Goal: Information Seeking & Learning: Learn about a topic

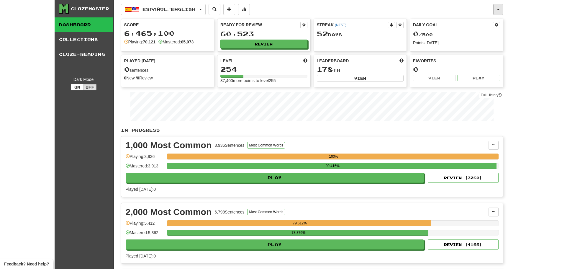
click at [498, 8] on button "button" at bounding box center [498, 9] width 10 height 11
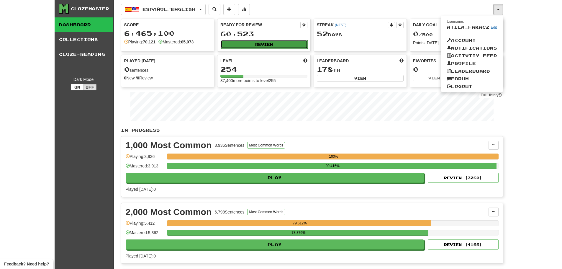
click at [261, 48] on button "Review" at bounding box center [264, 44] width 87 height 9
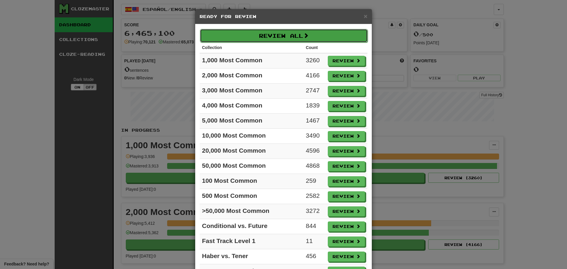
click at [276, 40] on button "Review All" at bounding box center [284, 36] width 168 height 14
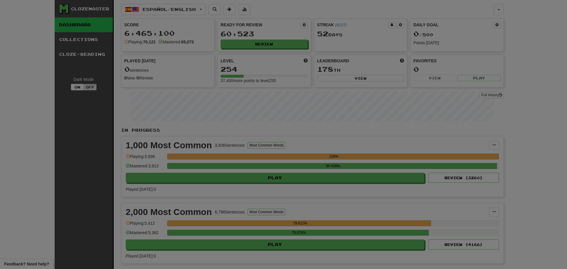
select select "********"
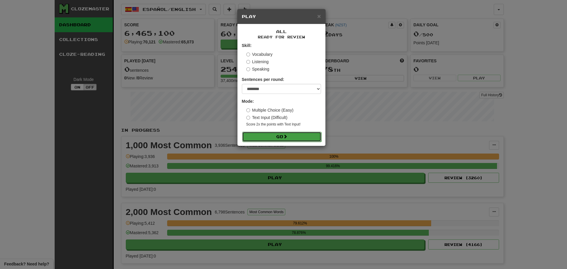
click at [289, 134] on button "Go" at bounding box center [281, 137] width 79 height 10
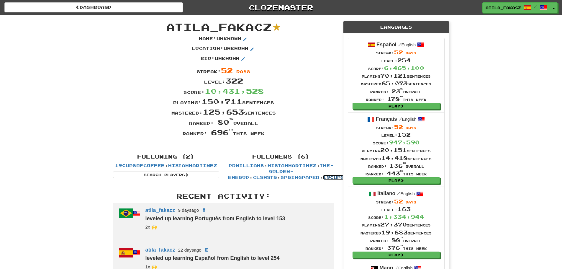
click at [323, 177] on link "19cupsofcoffee" at bounding box center [348, 177] width 50 height 5
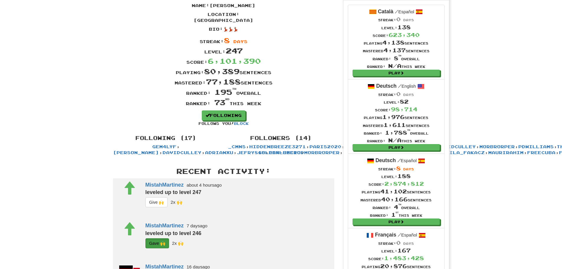
scroll to position [89, 0]
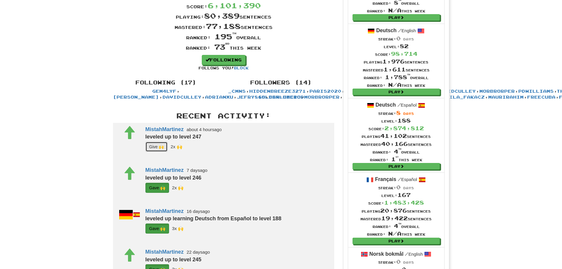
click at [153, 152] on button "G i ve 🙌" at bounding box center [156, 147] width 22 height 10
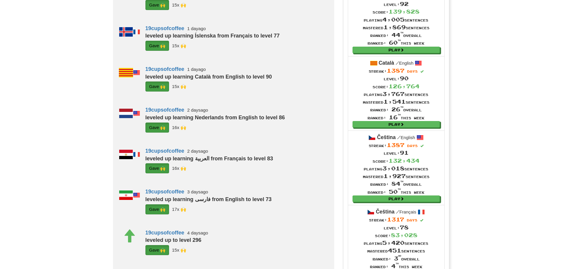
scroll to position [354, 0]
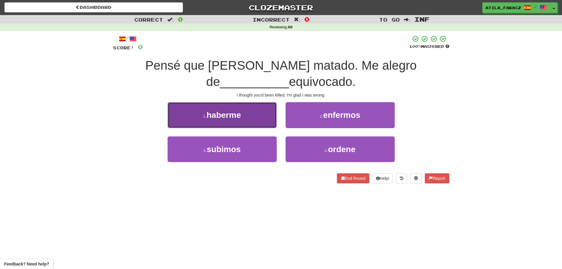
click at [256, 123] on button "1 . haberme" at bounding box center [222, 115] width 109 height 26
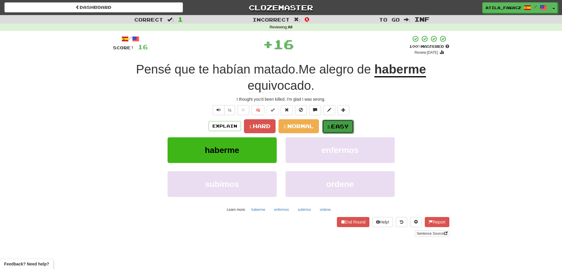
click at [350, 124] on button "3. Easy" at bounding box center [338, 127] width 32 height 14
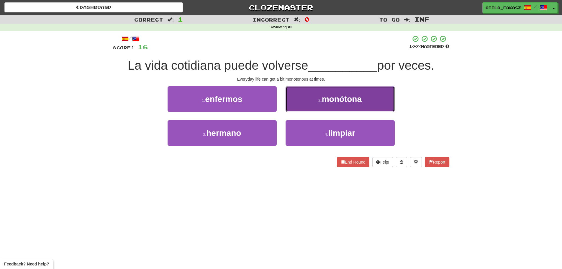
click at [343, 102] on span "monótona" at bounding box center [342, 98] width 40 height 9
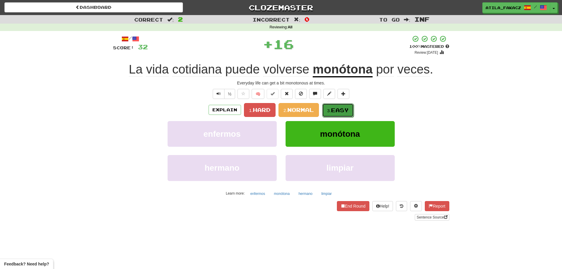
click at [331, 109] on small "3." at bounding box center [329, 110] width 4 height 5
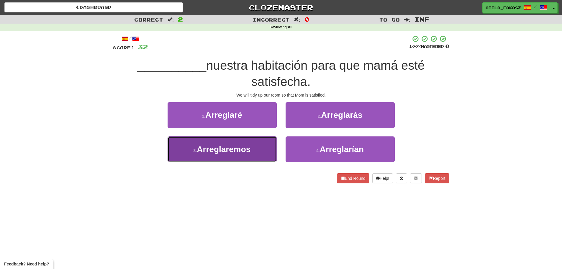
click at [253, 153] on button "3 . Arreglaremos" at bounding box center [222, 149] width 109 height 26
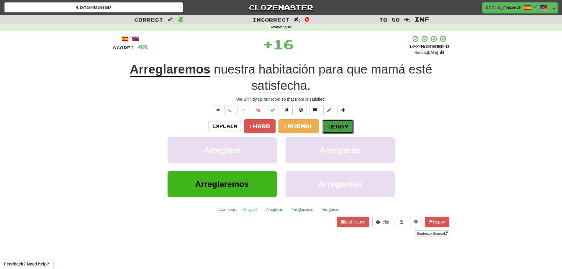
click at [337, 127] on span "Easy" at bounding box center [340, 126] width 18 height 6
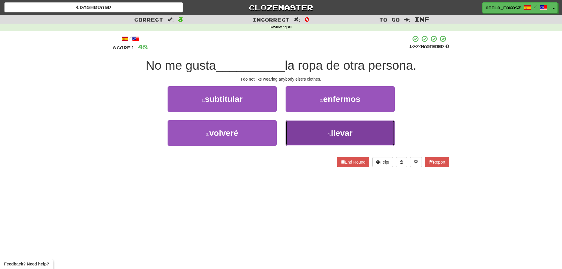
click at [312, 131] on button "4 . llevar" at bounding box center [340, 133] width 109 height 26
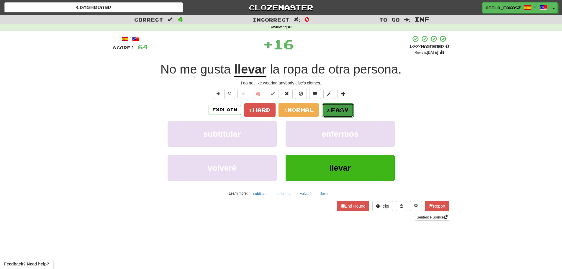
click at [331, 104] on button "3. Easy" at bounding box center [338, 110] width 32 height 14
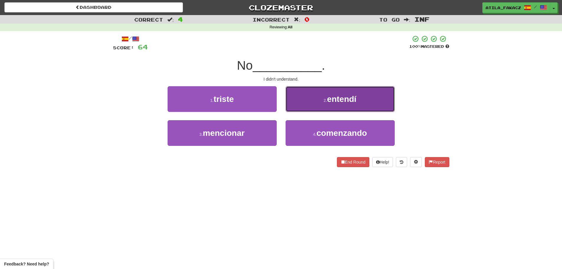
click at [306, 99] on button "2 . entendí" at bounding box center [340, 99] width 109 height 26
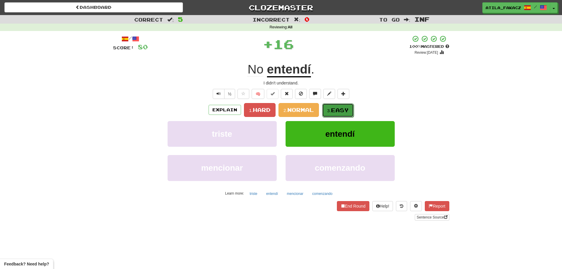
click at [333, 104] on button "3. Easy" at bounding box center [338, 110] width 32 height 14
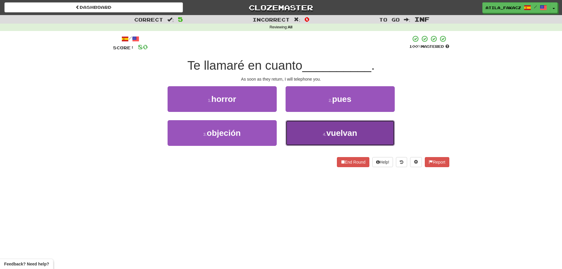
click at [318, 134] on button "4 . vuelvan" at bounding box center [340, 133] width 109 height 26
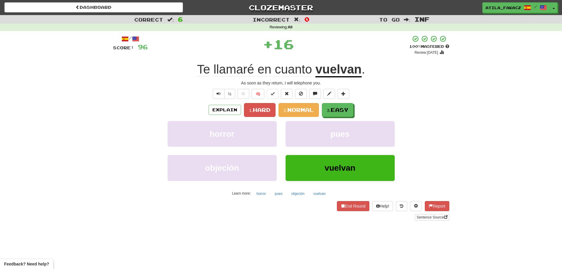
click at [336, 102] on div "/ Score: 96 + 16 100 % Mastered Review: 2026-02-13 Te llamaré en cuanto vuelvan…" at bounding box center [281, 127] width 336 height 185
click at [341, 111] on span "Easy" at bounding box center [340, 110] width 18 height 6
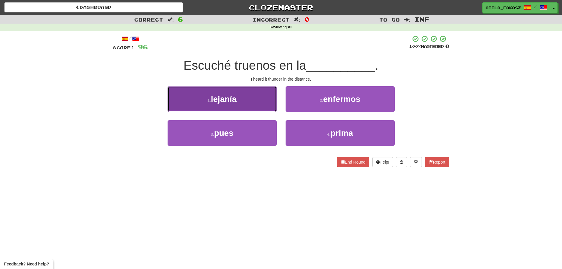
click at [260, 107] on button "1 . lejanía" at bounding box center [222, 99] width 109 height 26
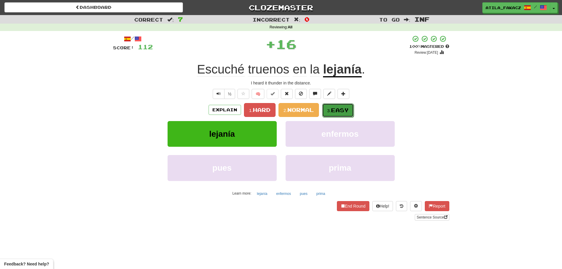
click at [347, 109] on span "Easy" at bounding box center [340, 110] width 18 height 6
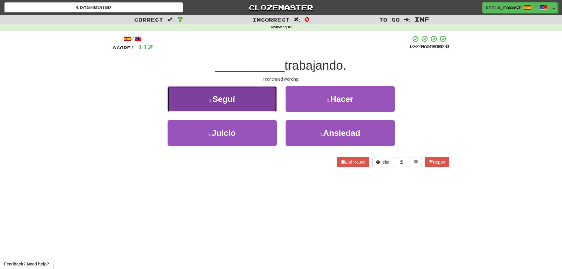
click at [253, 102] on button "1 . Seguí" at bounding box center [222, 99] width 109 height 26
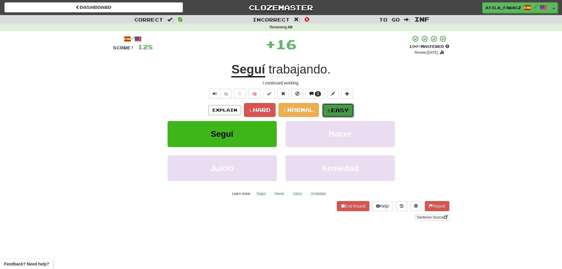
click at [335, 109] on span "Easy" at bounding box center [340, 110] width 18 height 6
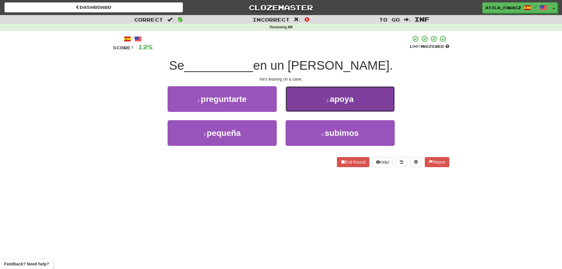
click at [311, 99] on button "2 . apoya" at bounding box center [340, 99] width 109 height 26
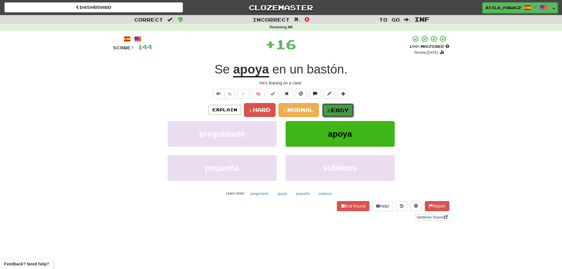
click at [341, 112] on span "Easy" at bounding box center [340, 110] width 18 height 6
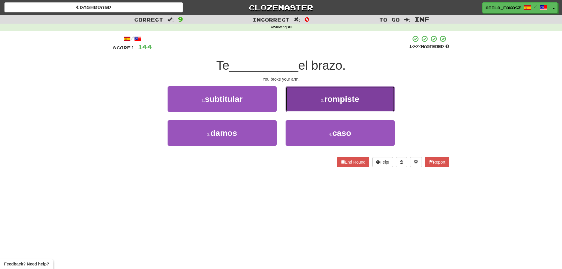
click at [308, 104] on button "2 . rompiste" at bounding box center [340, 99] width 109 height 26
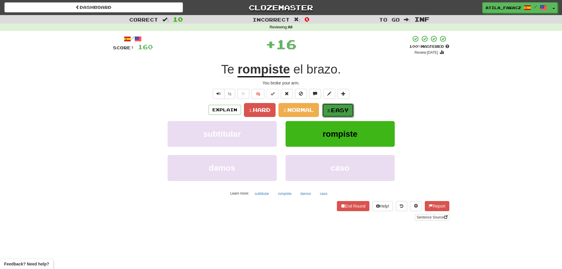
click at [335, 109] on span "Easy" at bounding box center [340, 110] width 18 height 6
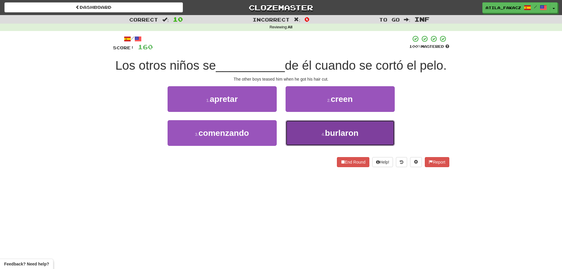
click at [303, 146] on button "4 . burlaron" at bounding box center [340, 133] width 109 height 26
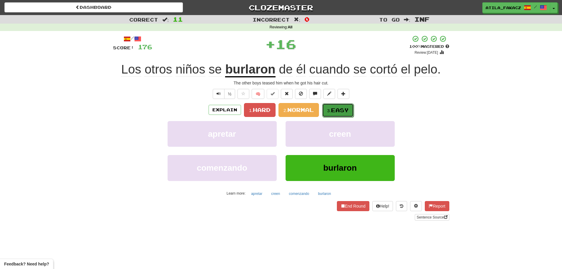
click at [334, 114] on button "3. Easy" at bounding box center [338, 110] width 32 height 14
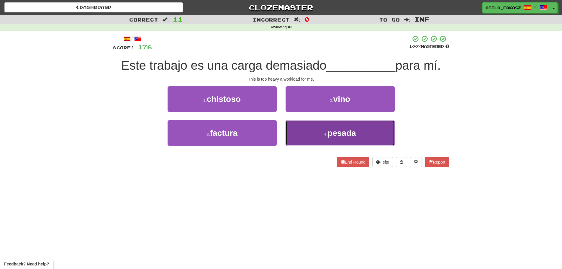
click at [330, 135] on span "pesada" at bounding box center [342, 132] width 29 height 9
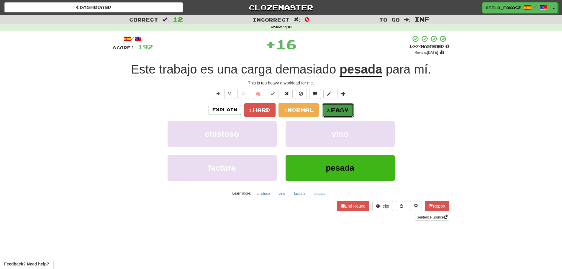
click at [338, 109] on span "Easy" at bounding box center [340, 110] width 18 height 6
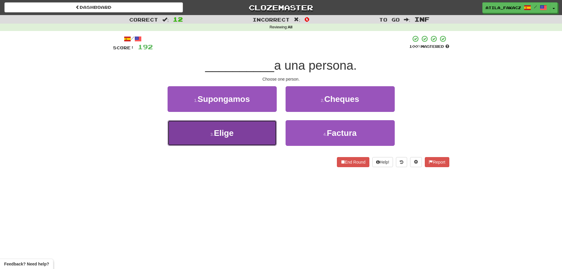
click at [267, 135] on button "3 . Elige" at bounding box center [222, 133] width 109 height 26
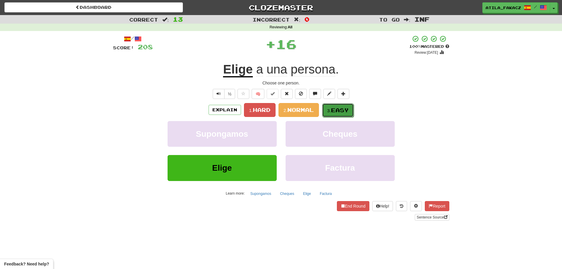
click at [340, 109] on span "Easy" at bounding box center [340, 110] width 18 height 6
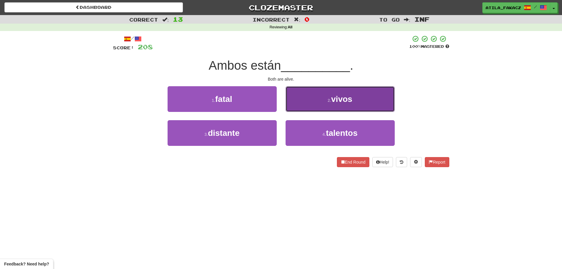
click at [311, 102] on button "2 . vivos" at bounding box center [340, 99] width 109 height 26
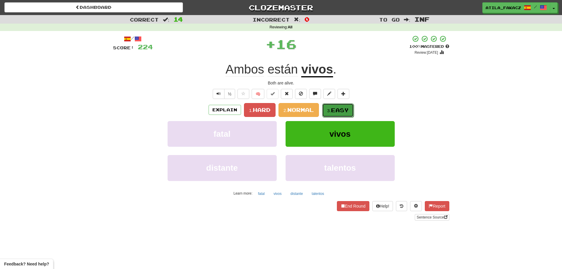
click at [332, 106] on button "3. Easy" at bounding box center [338, 110] width 32 height 14
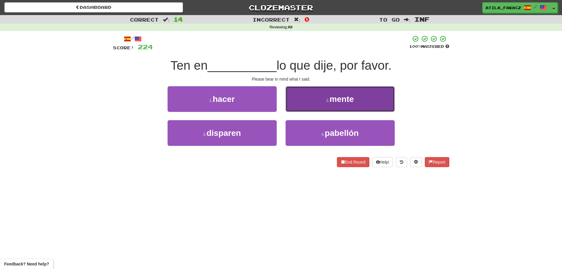
click at [313, 103] on button "2 . mente" at bounding box center [340, 99] width 109 height 26
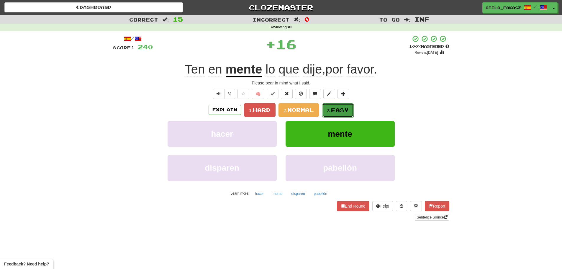
click at [341, 111] on span "Easy" at bounding box center [340, 110] width 18 height 6
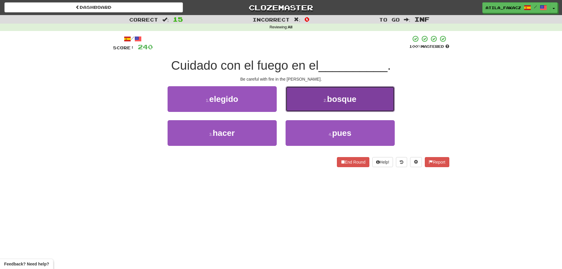
click at [309, 104] on button "2 . bosque" at bounding box center [340, 99] width 109 height 26
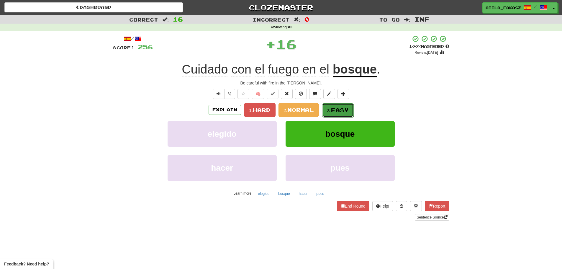
click at [336, 109] on span "Easy" at bounding box center [340, 110] width 18 height 6
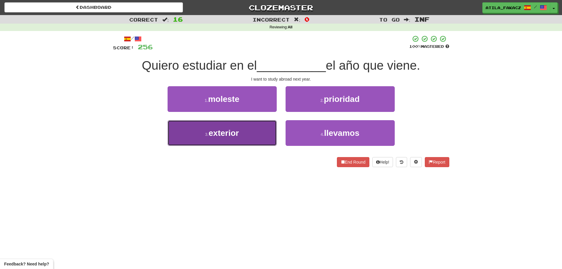
click at [248, 130] on button "3 . exterior" at bounding box center [222, 133] width 109 height 26
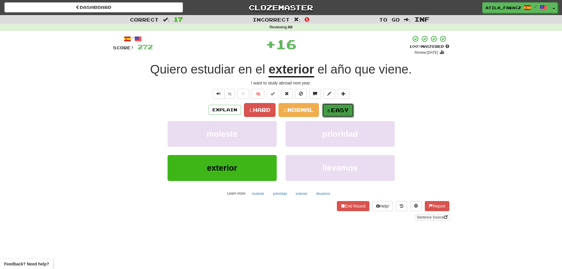
click at [330, 107] on button "3. Easy" at bounding box center [338, 110] width 32 height 14
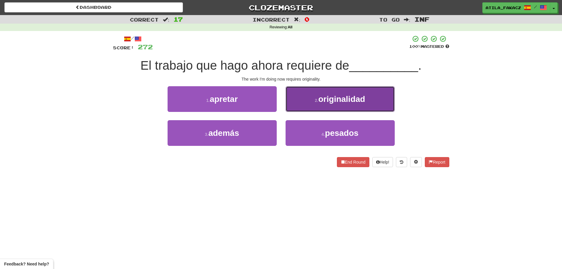
click at [317, 100] on small "2 ." at bounding box center [317, 100] width 4 height 5
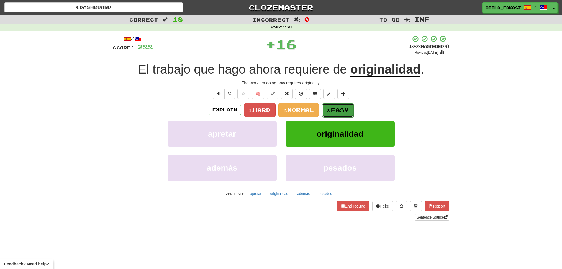
click at [336, 109] on span "Easy" at bounding box center [340, 110] width 18 height 6
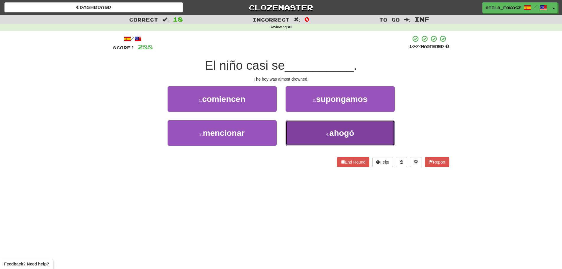
click at [305, 122] on button "4 . ahogó" at bounding box center [340, 133] width 109 height 26
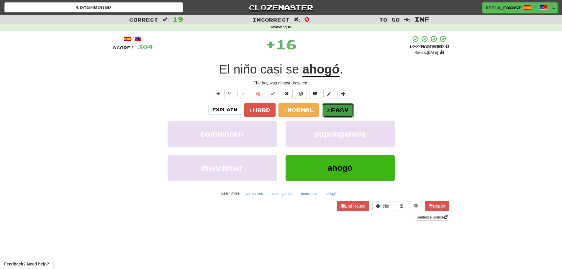
click at [343, 104] on button "3. Easy" at bounding box center [338, 110] width 32 height 14
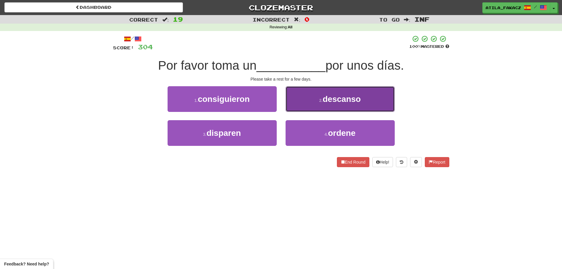
click at [307, 109] on button "2 . descanso" at bounding box center [340, 99] width 109 height 26
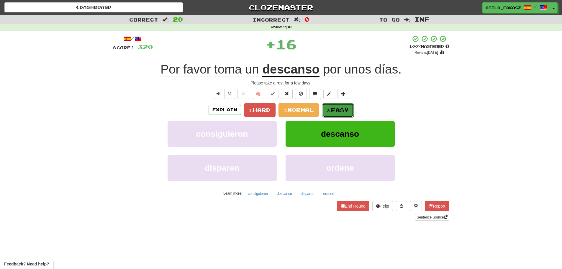
click at [338, 109] on span "Easy" at bounding box center [340, 110] width 18 height 6
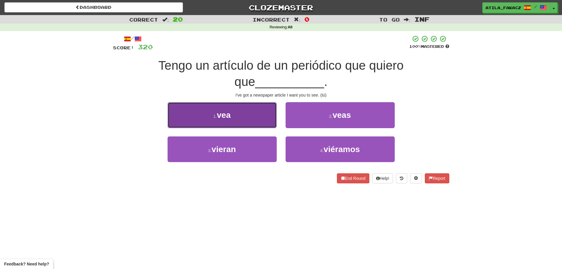
click at [256, 123] on button "1 . vea" at bounding box center [222, 115] width 109 height 26
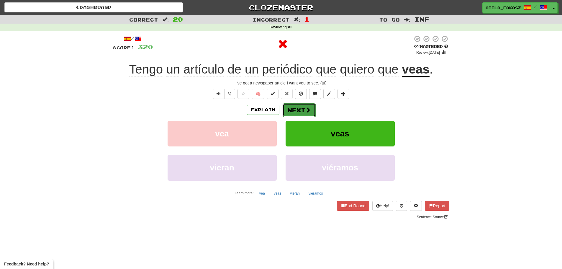
click at [309, 114] on button "Next" at bounding box center [299, 110] width 33 height 14
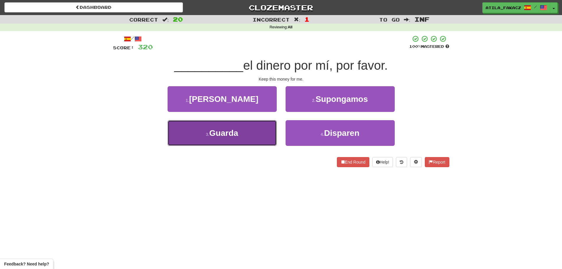
click at [252, 136] on button "3 . Guarda" at bounding box center [222, 133] width 109 height 26
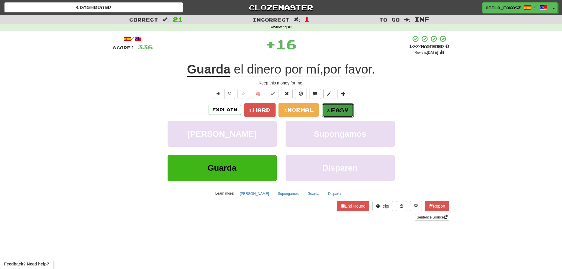
click at [330, 109] on small "3." at bounding box center [329, 110] width 4 height 5
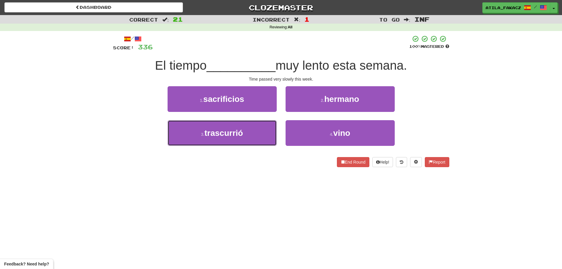
drag, startPoint x: 243, startPoint y: 133, endPoint x: 281, endPoint y: 127, distance: 38.0
click at [245, 133] on button "3 . trascurrió" at bounding box center [222, 133] width 109 height 26
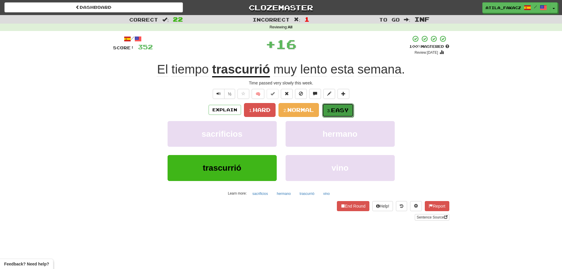
click at [337, 109] on span "Easy" at bounding box center [340, 110] width 18 height 6
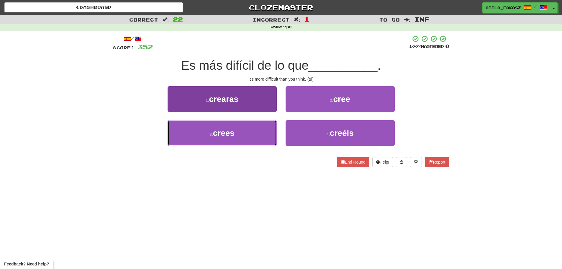
drag, startPoint x: 242, startPoint y: 130, endPoint x: 251, endPoint y: 126, distance: 9.9
click at [243, 129] on button "3 . crees" at bounding box center [222, 133] width 109 height 26
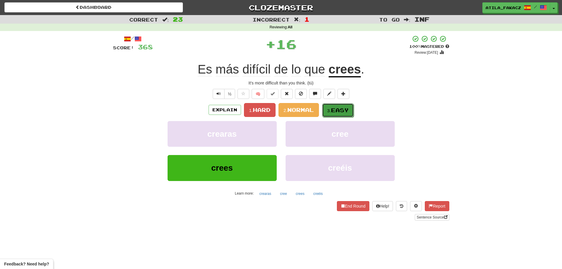
click at [343, 107] on span "Easy" at bounding box center [340, 110] width 18 height 6
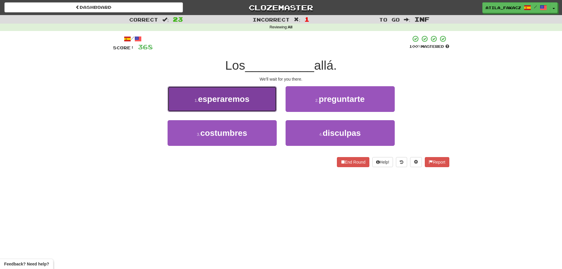
click at [258, 108] on button "1 . esperaremos" at bounding box center [222, 99] width 109 height 26
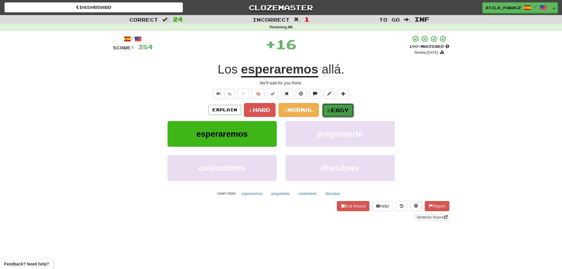
click at [337, 110] on span "Easy" at bounding box center [340, 110] width 18 height 6
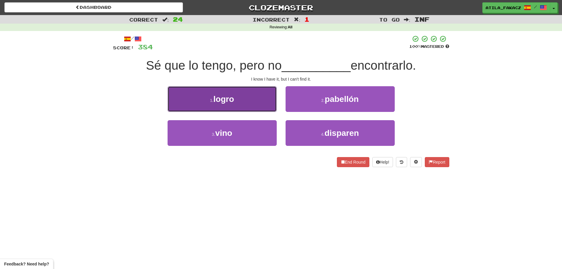
click at [253, 103] on button "1 . logro" at bounding box center [222, 99] width 109 height 26
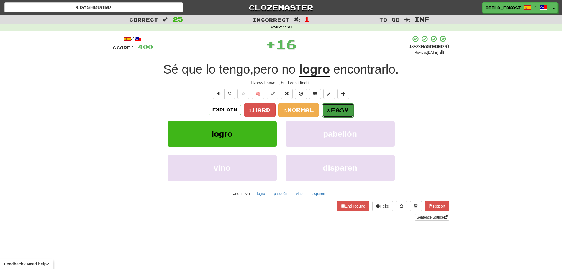
click at [334, 108] on span "Easy" at bounding box center [340, 110] width 18 height 6
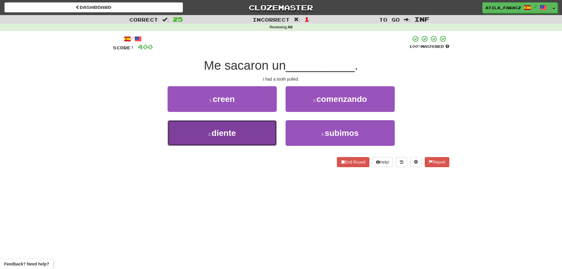
click at [239, 128] on button "3 . diente" at bounding box center [222, 133] width 109 height 26
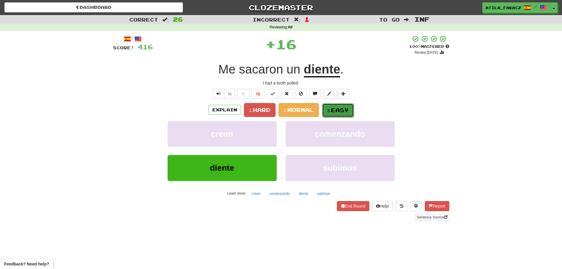
click at [337, 106] on button "3. Easy" at bounding box center [338, 110] width 32 height 14
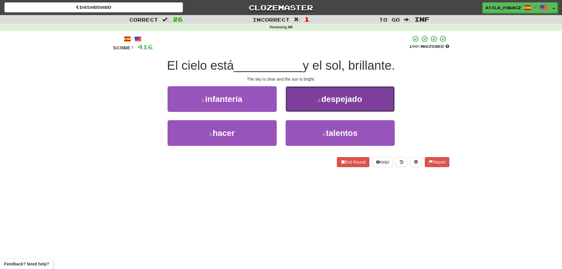
click at [305, 106] on button "2 . despejado" at bounding box center [340, 99] width 109 height 26
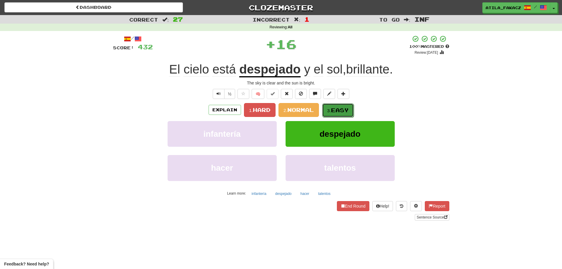
click at [334, 109] on span "Easy" at bounding box center [340, 110] width 18 height 6
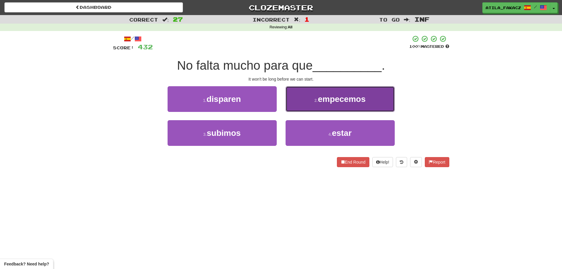
click at [302, 107] on button "2 . empecemos" at bounding box center [340, 99] width 109 height 26
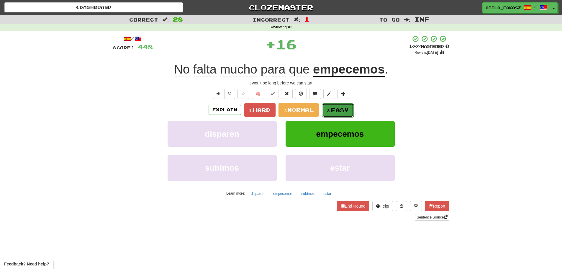
click at [331, 112] on small "3." at bounding box center [329, 110] width 4 height 5
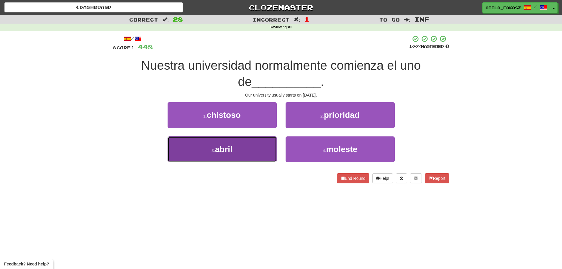
click at [270, 154] on button "3 . abril" at bounding box center [222, 149] width 109 height 26
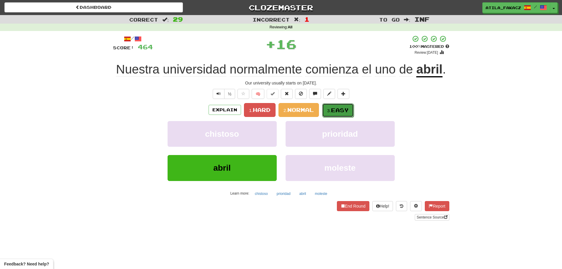
click at [333, 111] on span "Easy" at bounding box center [340, 110] width 18 height 6
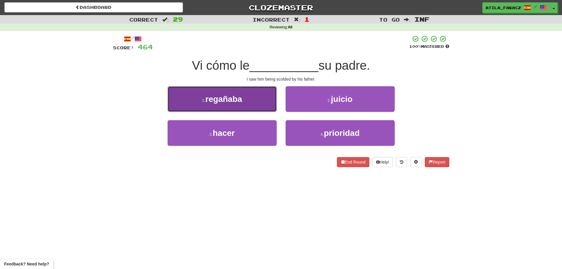
click at [251, 104] on button "1 . regañaba" at bounding box center [222, 99] width 109 height 26
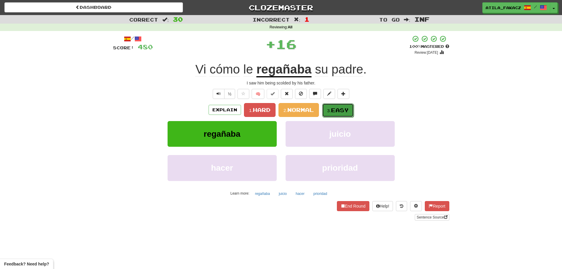
click at [329, 110] on small "3." at bounding box center [329, 110] width 4 height 5
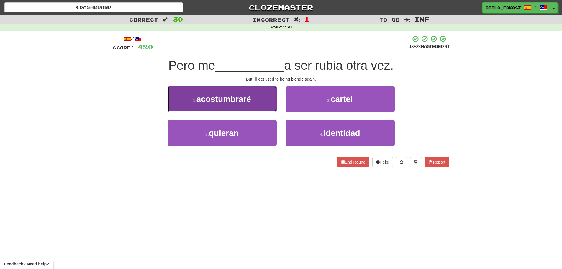
click at [248, 106] on button "1 . acostumbraré" at bounding box center [222, 99] width 109 height 26
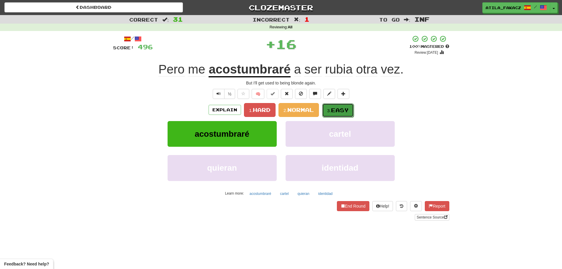
click at [349, 114] on button "3. Easy" at bounding box center [338, 110] width 32 height 14
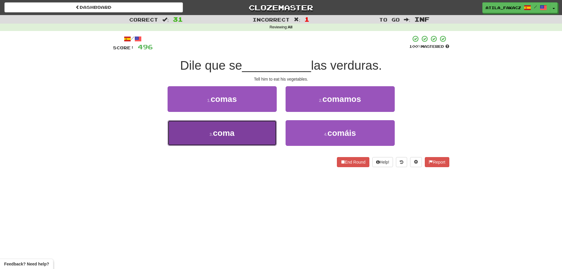
click at [249, 126] on button "3 . coma" at bounding box center [222, 133] width 109 height 26
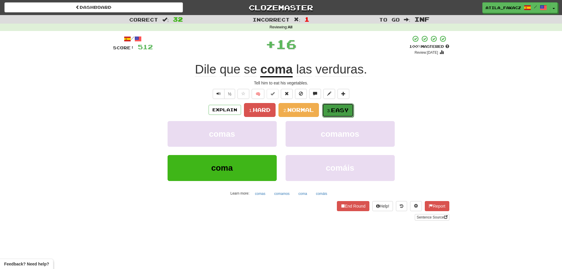
click at [340, 115] on button "3. Easy" at bounding box center [338, 110] width 32 height 14
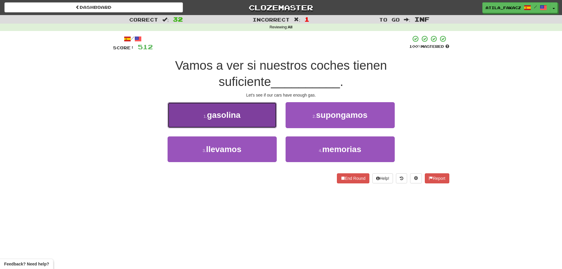
click at [266, 123] on button "1 . gasolina" at bounding box center [222, 115] width 109 height 26
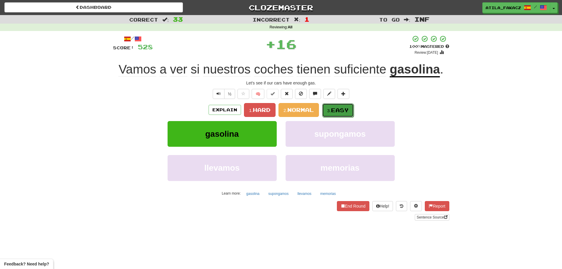
click at [345, 110] on span "Easy" at bounding box center [340, 110] width 18 height 6
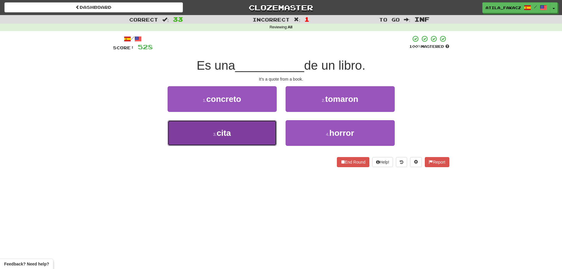
click at [266, 135] on button "3 . cita" at bounding box center [222, 133] width 109 height 26
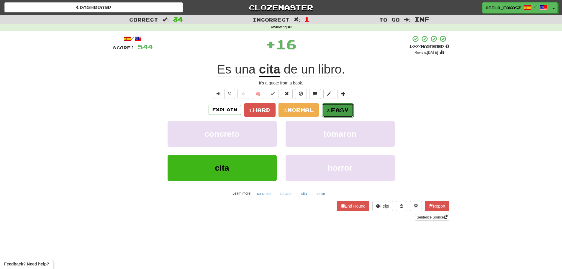
click at [336, 114] on button "3. Easy" at bounding box center [338, 110] width 32 height 14
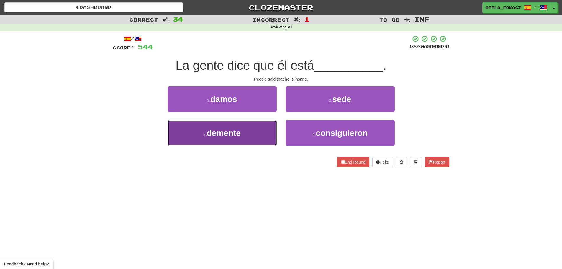
click at [240, 136] on span "demente" at bounding box center [224, 132] width 34 height 9
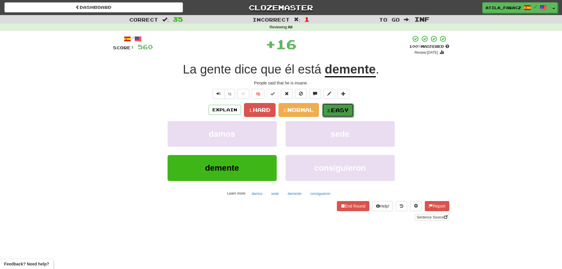
click at [340, 110] on span "Easy" at bounding box center [340, 110] width 18 height 6
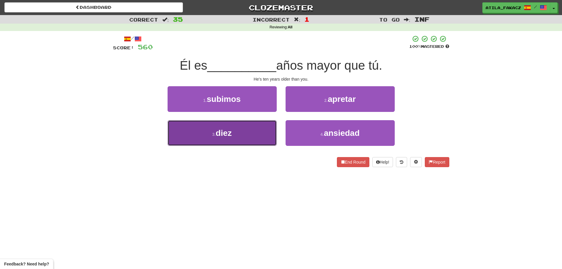
click at [260, 134] on button "3 . diez" at bounding box center [222, 133] width 109 height 26
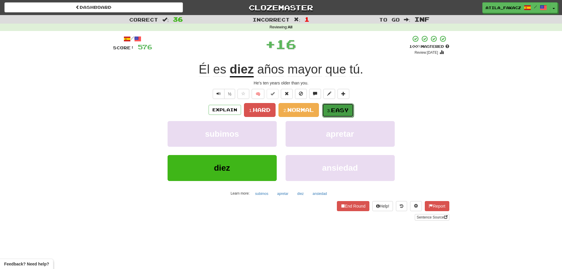
click at [336, 108] on span "Easy" at bounding box center [340, 110] width 18 height 6
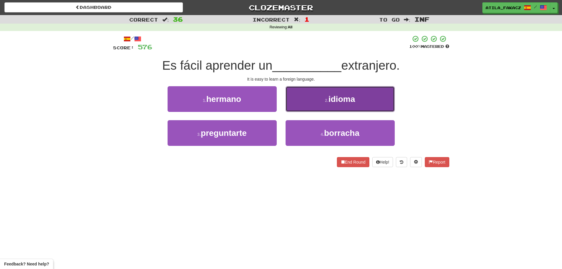
click at [318, 101] on button "2 . idioma" at bounding box center [340, 99] width 109 height 26
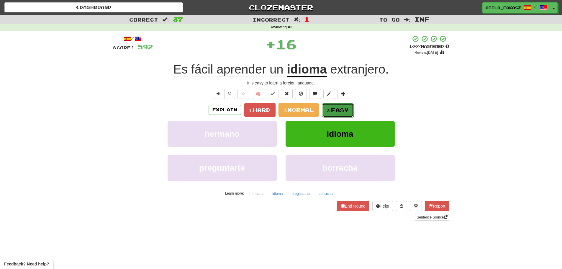
click at [341, 105] on button "3. Easy" at bounding box center [338, 110] width 32 height 14
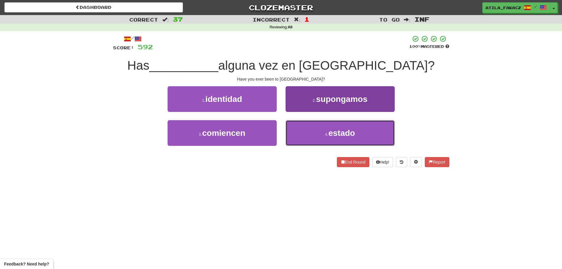
drag, startPoint x: 294, startPoint y: 141, endPoint x: 290, endPoint y: 142, distance: 3.8
click at [293, 142] on button "4 . estado" at bounding box center [340, 133] width 109 height 26
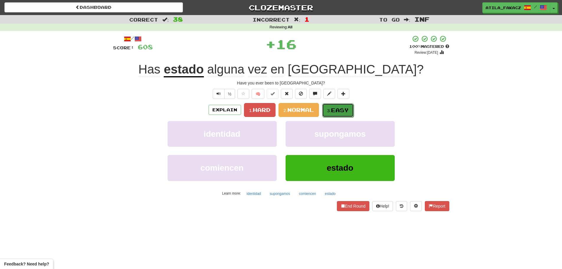
click at [341, 110] on span "Easy" at bounding box center [340, 110] width 18 height 6
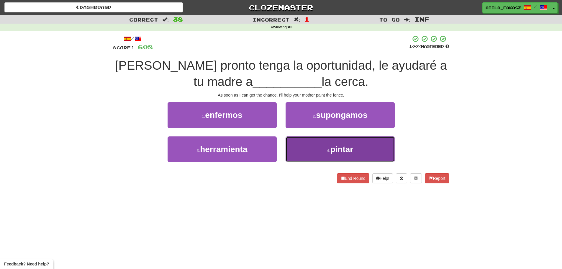
click at [311, 144] on button "4 . pintar" at bounding box center [340, 149] width 109 height 26
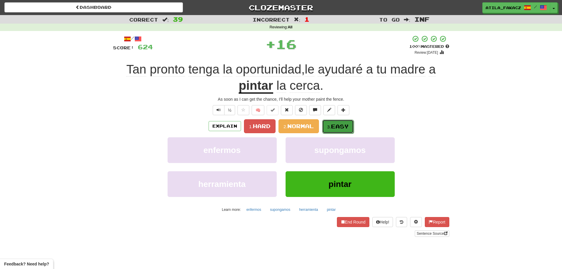
click at [339, 125] on span "Easy" at bounding box center [340, 126] width 18 height 6
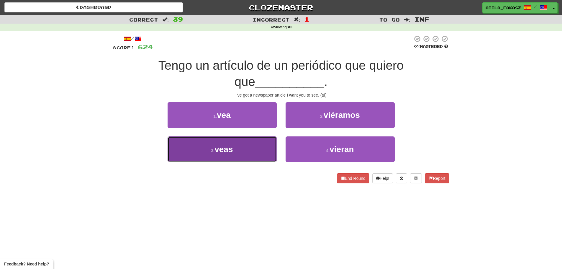
click at [255, 149] on button "3 . veas" at bounding box center [222, 149] width 109 height 26
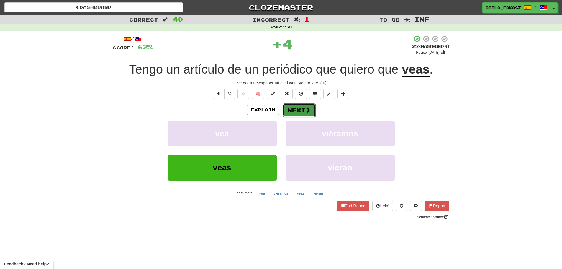
click at [303, 110] on button "Next" at bounding box center [299, 110] width 33 height 14
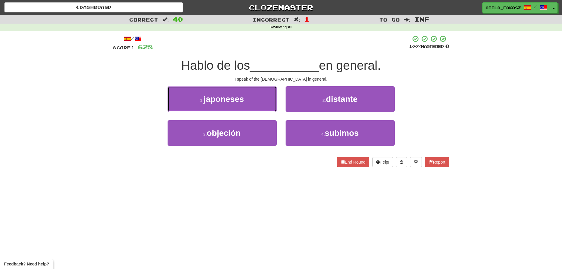
click at [258, 99] on button "1 . japoneses" at bounding box center [222, 99] width 109 height 26
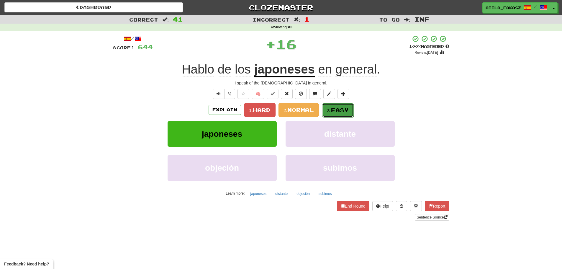
click at [333, 112] on span "Easy" at bounding box center [340, 110] width 18 height 6
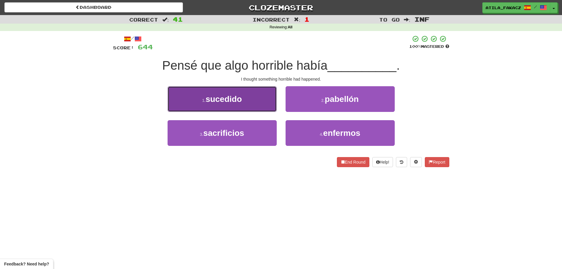
click at [255, 106] on button "1 . sucedido" at bounding box center [222, 99] width 109 height 26
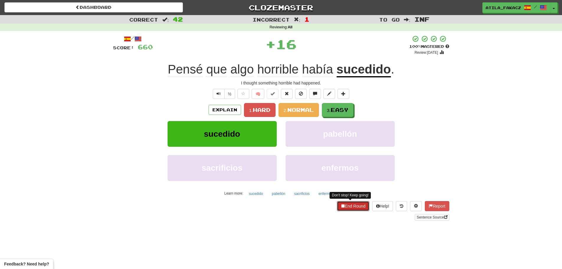
click at [355, 210] on button "End Round" at bounding box center [353, 206] width 32 height 10
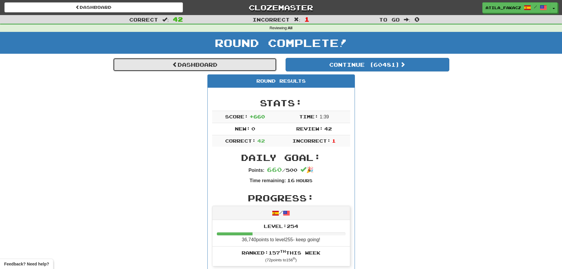
click at [188, 60] on link "Dashboard" at bounding box center [195, 65] width 164 height 14
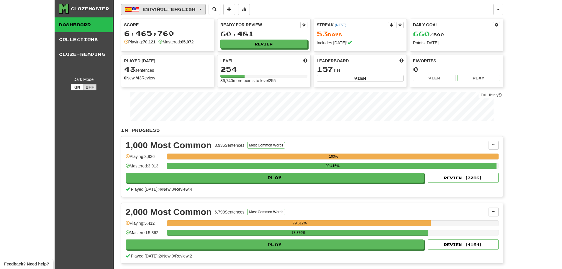
click at [174, 13] on button "Español / English" at bounding box center [163, 9] width 85 height 11
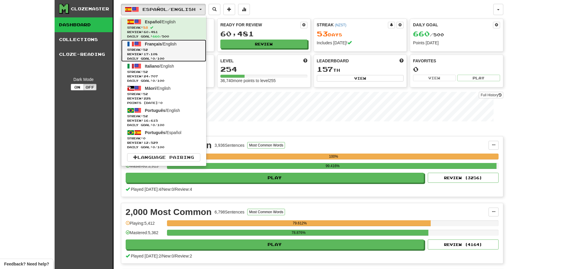
click at [161, 49] on span "Streak: 52" at bounding box center [163, 50] width 73 height 4
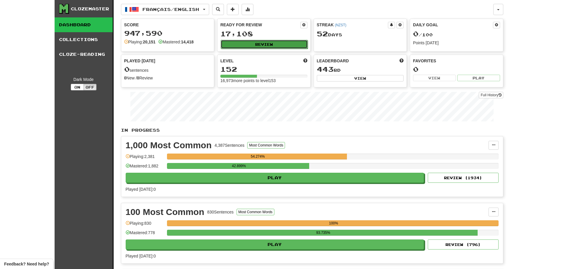
click at [277, 43] on button "Review" at bounding box center [264, 44] width 87 height 9
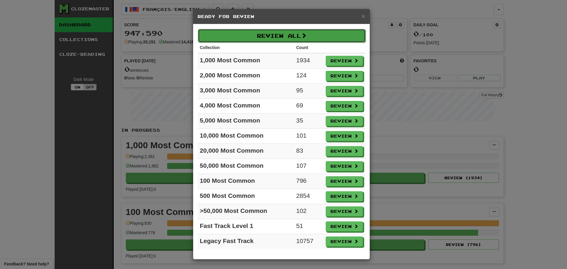
click at [278, 37] on button "Review All" at bounding box center [282, 36] width 168 height 14
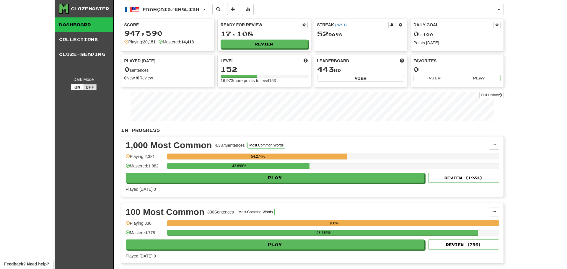
select select "********"
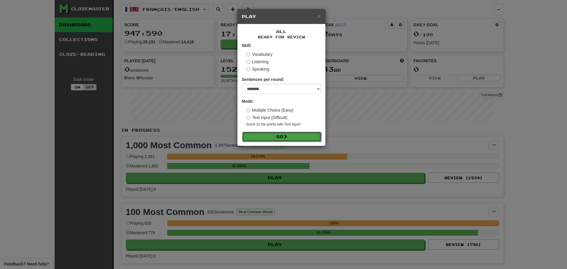
click at [278, 137] on button "Go" at bounding box center [281, 137] width 79 height 10
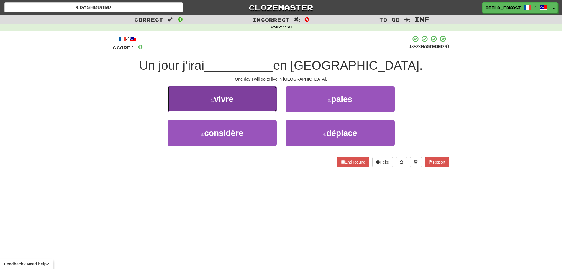
click at [261, 104] on button "1 . vivre" at bounding box center [222, 99] width 109 height 26
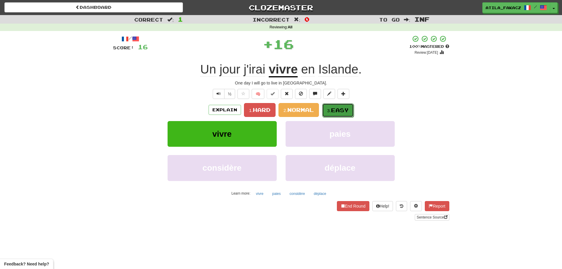
click at [338, 113] on span "Easy" at bounding box center [340, 110] width 18 height 6
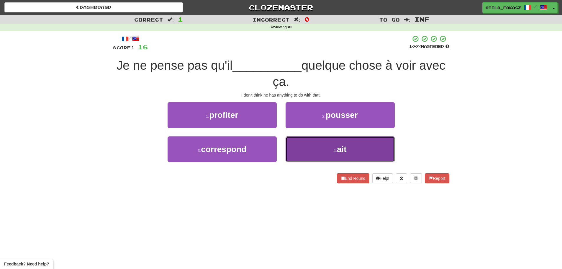
click at [307, 147] on button "4 . ait" at bounding box center [340, 149] width 109 height 26
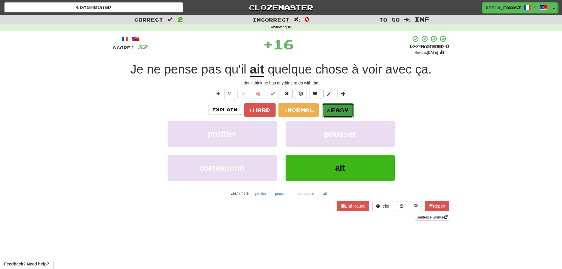
click at [336, 116] on button "3. Easy" at bounding box center [338, 110] width 32 height 14
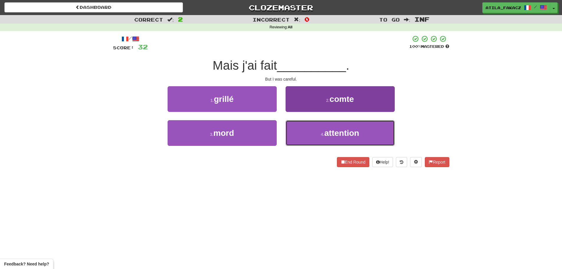
click at [314, 132] on button "4 . attention" at bounding box center [340, 133] width 109 height 26
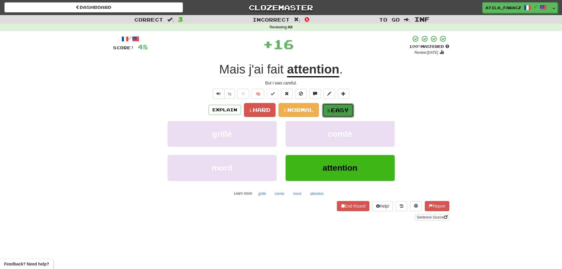
click at [331, 108] on small "3." at bounding box center [329, 110] width 4 height 5
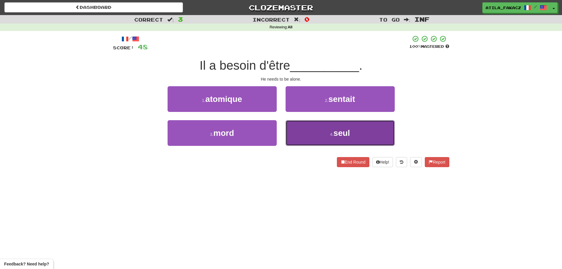
click at [305, 134] on button "4 . seul" at bounding box center [340, 133] width 109 height 26
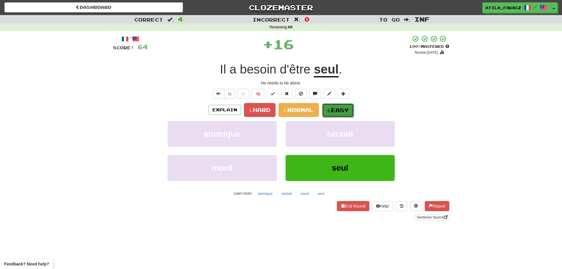
click at [335, 104] on button "3. Easy" at bounding box center [338, 110] width 32 height 14
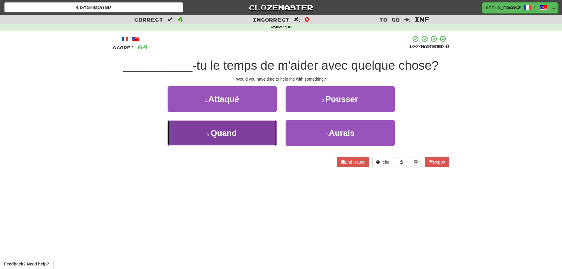
click at [244, 135] on button "3 . Quand" at bounding box center [222, 133] width 109 height 26
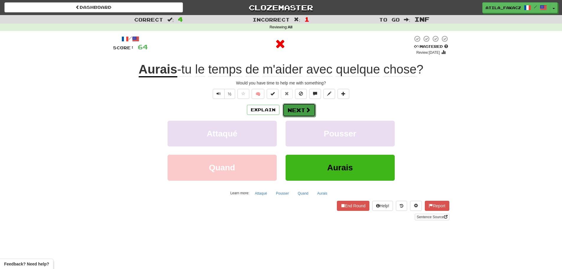
click at [310, 109] on button "Next" at bounding box center [299, 110] width 33 height 14
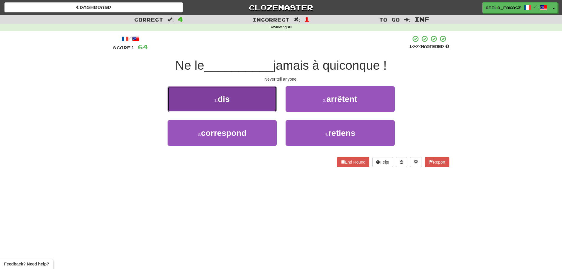
drag, startPoint x: 261, startPoint y: 101, endPoint x: 265, endPoint y: 102, distance: 3.8
click at [265, 102] on button "1 . dis" at bounding box center [222, 99] width 109 height 26
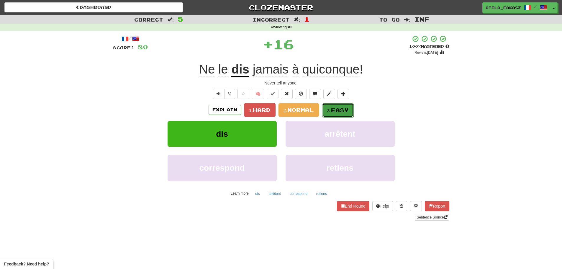
click at [328, 107] on button "3. Easy" at bounding box center [338, 110] width 32 height 14
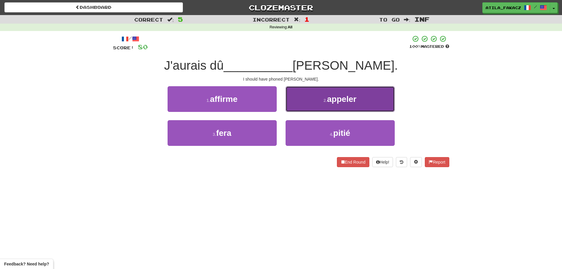
click at [305, 106] on button "2 . appeler" at bounding box center [340, 99] width 109 height 26
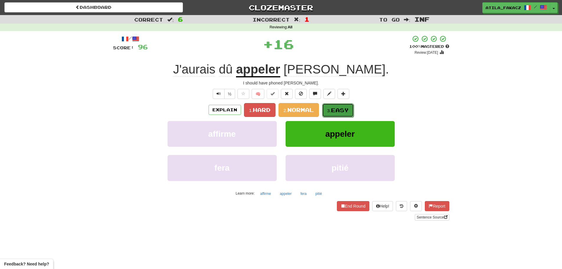
click at [334, 107] on span "Easy" at bounding box center [340, 110] width 18 height 6
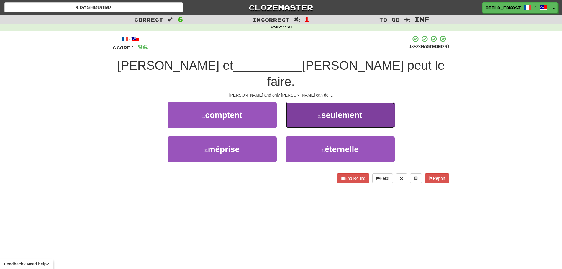
click at [309, 102] on button "2 . seulement" at bounding box center [340, 115] width 109 height 26
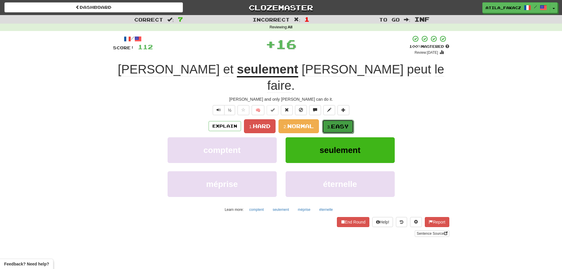
click at [326, 120] on button "3. Easy" at bounding box center [338, 127] width 32 height 14
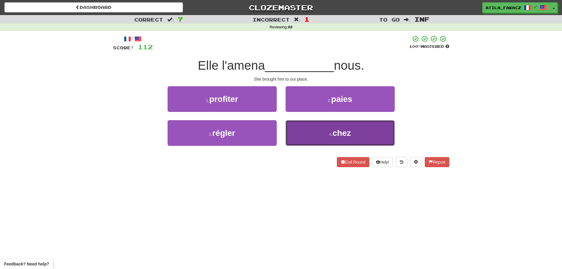
click at [305, 130] on button "4 . chez" at bounding box center [340, 133] width 109 height 26
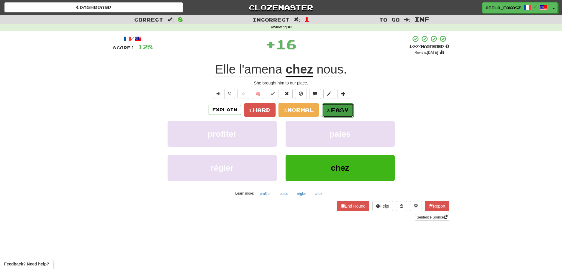
click at [335, 107] on span "Easy" at bounding box center [340, 110] width 18 height 6
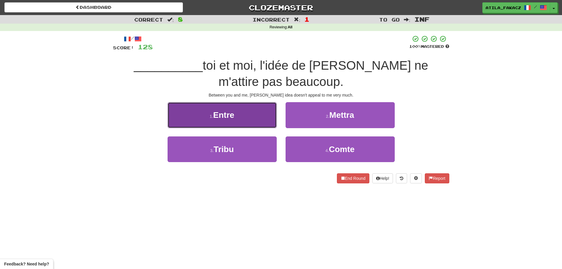
click at [251, 119] on button "1 . Entre" at bounding box center [222, 115] width 109 height 26
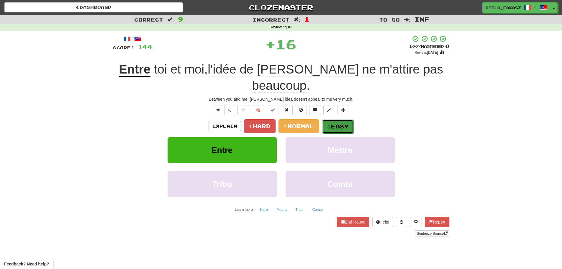
click at [347, 123] on span "Easy" at bounding box center [340, 126] width 18 height 6
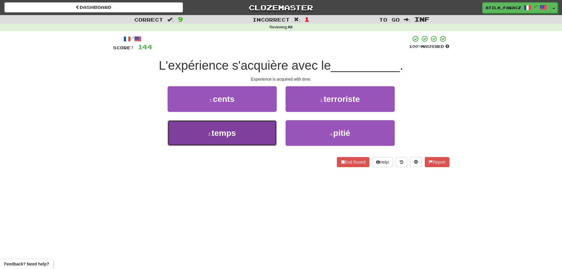
click at [263, 135] on button "3 . temps" at bounding box center [222, 133] width 109 height 26
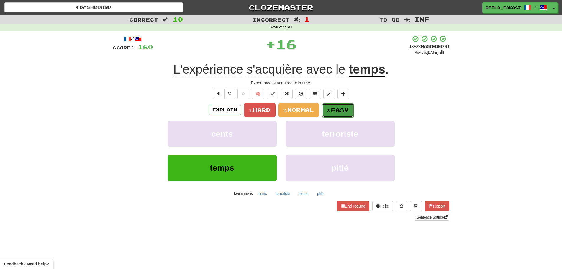
click at [334, 106] on button "3. Easy" at bounding box center [338, 110] width 32 height 14
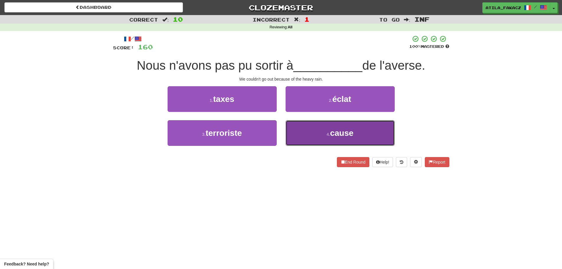
click at [299, 133] on button "4 . cause" at bounding box center [340, 133] width 109 height 26
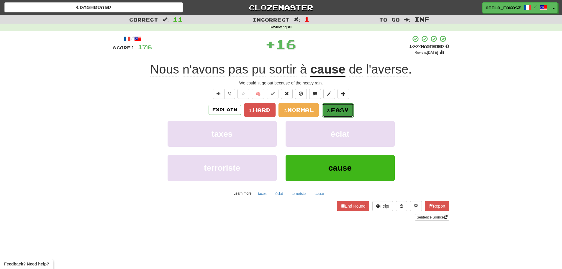
click at [333, 109] on span "Easy" at bounding box center [340, 110] width 18 height 6
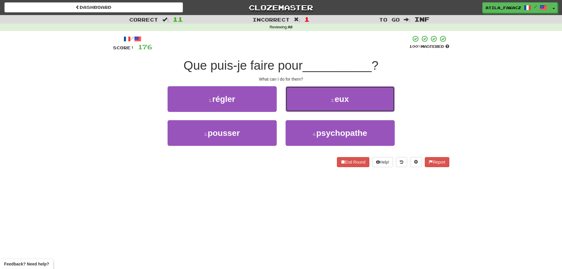
click at [315, 102] on button "2 . eux" at bounding box center [340, 99] width 109 height 26
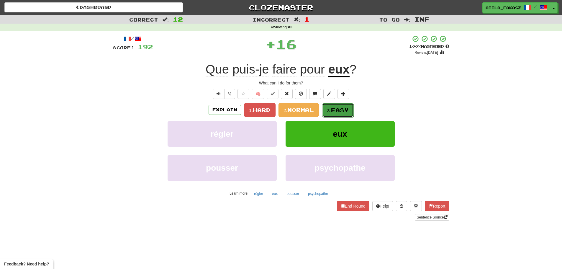
click at [341, 107] on span "Easy" at bounding box center [340, 110] width 18 height 6
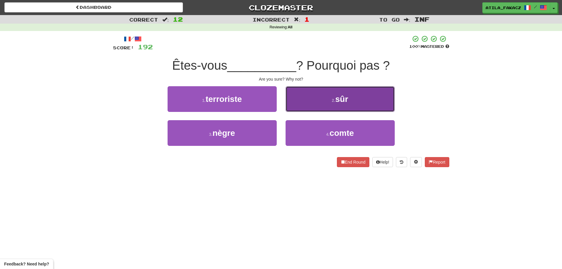
click at [306, 103] on button "2 . sûr" at bounding box center [340, 99] width 109 height 26
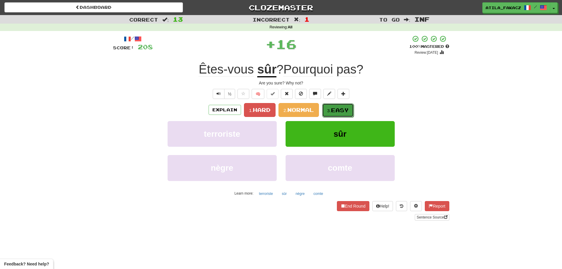
click at [332, 105] on button "3. Easy" at bounding box center [338, 110] width 32 height 14
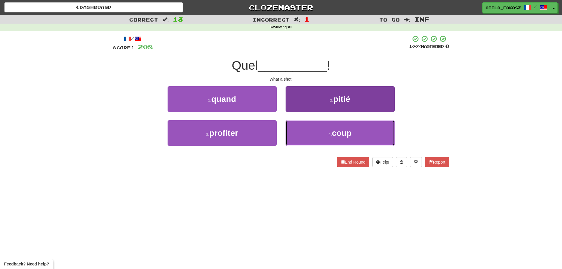
click at [302, 134] on button "4 . coup" at bounding box center [340, 133] width 109 height 26
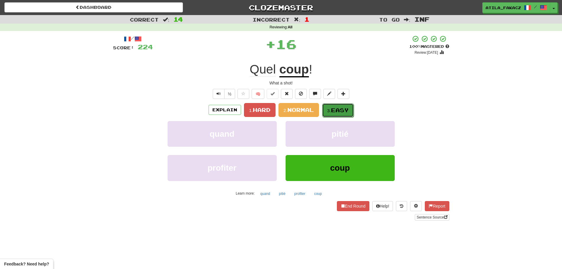
click at [333, 108] on span "Easy" at bounding box center [340, 110] width 18 height 6
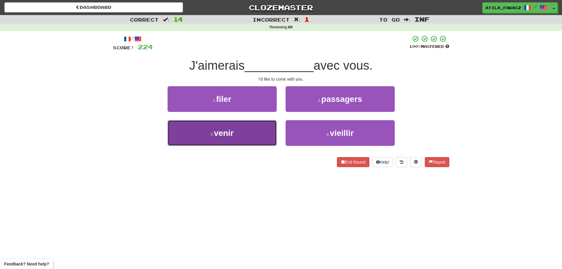
click at [253, 135] on button "3 . venir" at bounding box center [222, 133] width 109 height 26
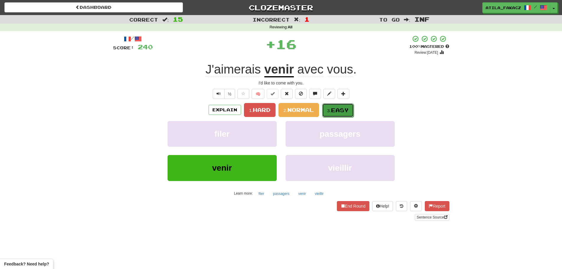
click at [329, 106] on button "3. Easy" at bounding box center [338, 110] width 32 height 14
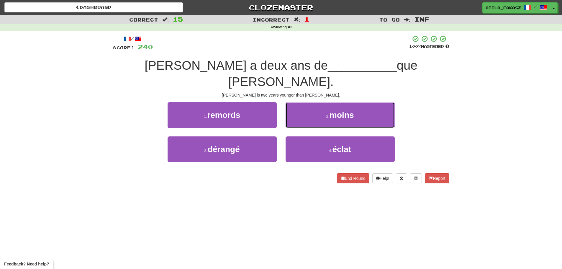
click at [312, 102] on button "2 . moins" at bounding box center [340, 115] width 109 height 26
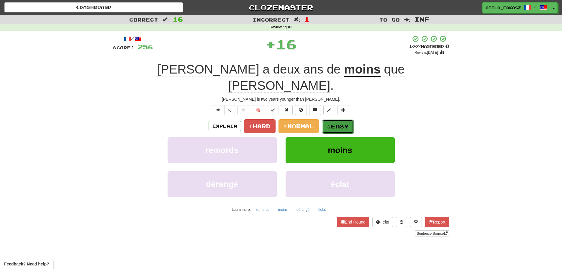
click at [341, 123] on span "Easy" at bounding box center [340, 126] width 18 height 6
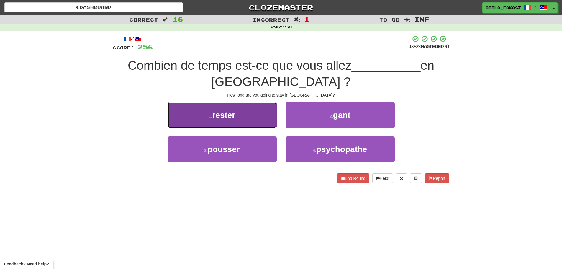
click at [271, 120] on button "1 . rester" at bounding box center [222, 115] width 109 height 26
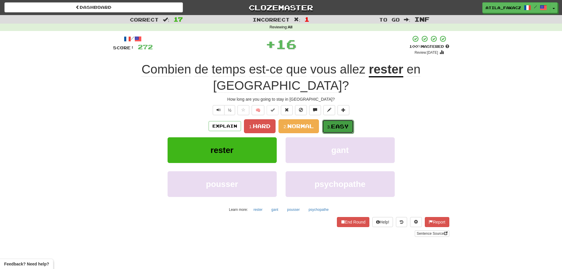
click at [342, 123] on span "Easy" at bounding box center [340, 126] width 18 height 6
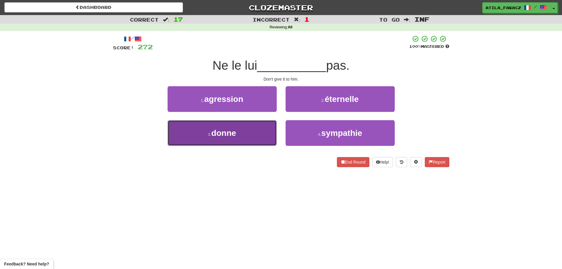
click at [264, 137] on button "3 . donne" at bounding box center [222, 133] width 109 height 26
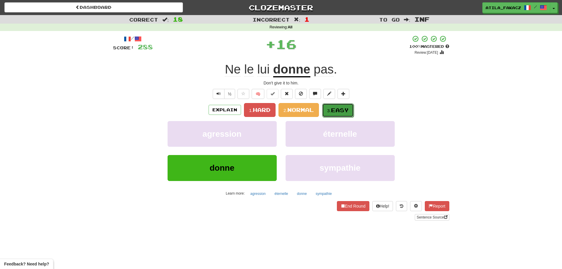
click at [328, 113] on button "3. Easy" at bounding box center [338, 110] width 32 height 14
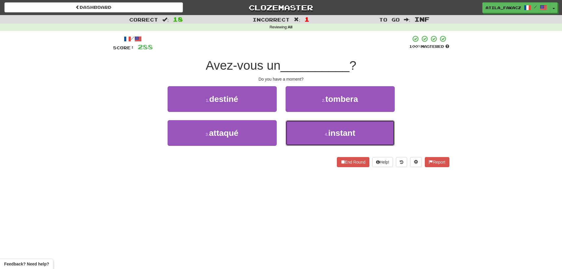
drag, startPoint x: 305, startPoint y: 134, endPoint x: 315, endPoint y: 118, distance: 18.7
click at [306, 133] on button "4 . instant" at bounding box center [340, 133] width 109 height 26
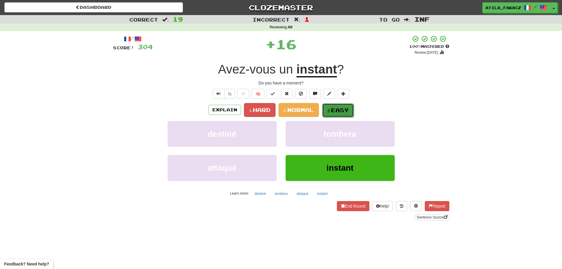
click at [334, 109] on span "Easy" at bounding box center [340, 110] width 18 height 6
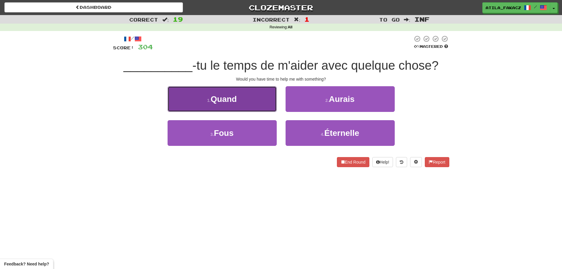
click at [260, 104] on button "1 . Quand" at bounding box center [222, 99] width 109 height 26
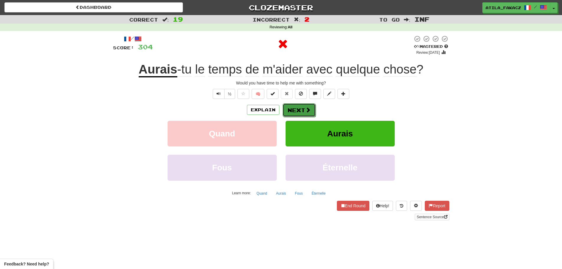
click at [294, 113] on button "Next" at bounding box center [299, 110] width 33 height 14
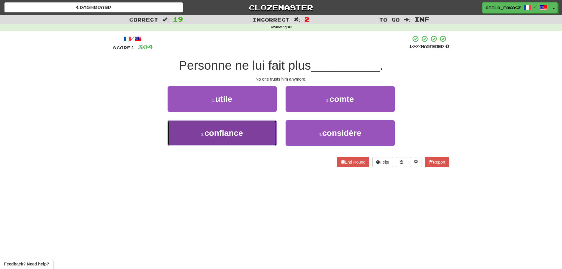
click at [248, 127] on button "3 . confiance" at bounding box center [222, 133] width 109 height 26
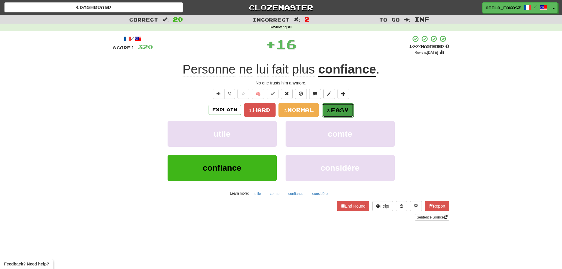
click at [346, 107] on span "Easy" at bounding box center [340, 110] width 18 height 6
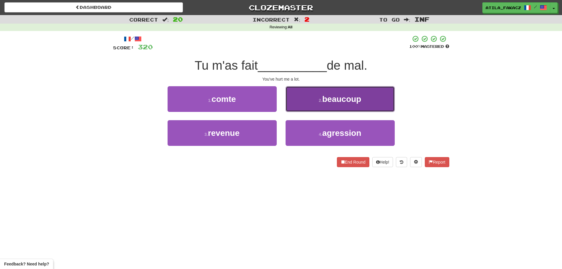
click at [297, 106] on button "2 . beaucoup" at bounding box center [340, 99] width 109 height 26
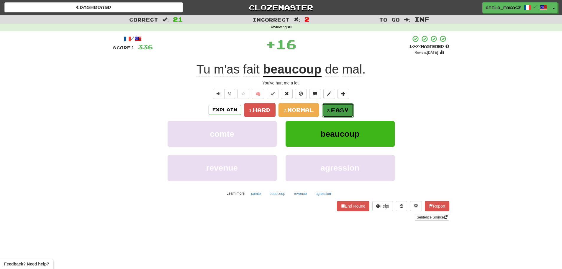
click at [338, 112] on span "Easy" at bounding box center [340, 110] width 18 height 6
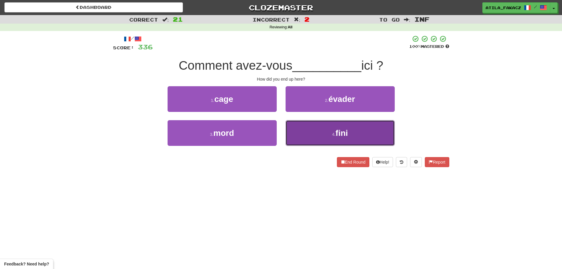
click at [317, 130] on button "4 . fini" at bounding box center [340, 133] width 109 height 26
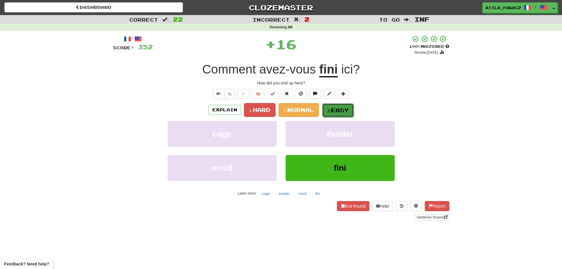
click at [341, 109] on span "Easy" at bounding box center [340, 110] width 18 height 6
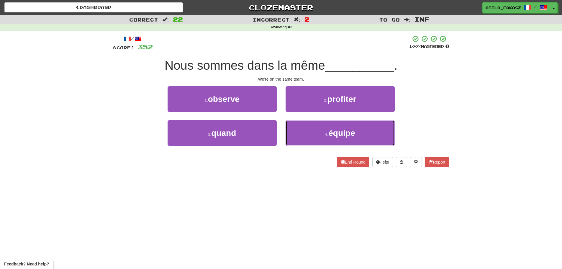
drag, startPoint x: 304, startPoint y: 134, endPoint x: 315, endPoint y: 119, distance: 18.8
click at [305, 134] on button "4 . équipe" at bounding box center [340, 133] width 109 height 26
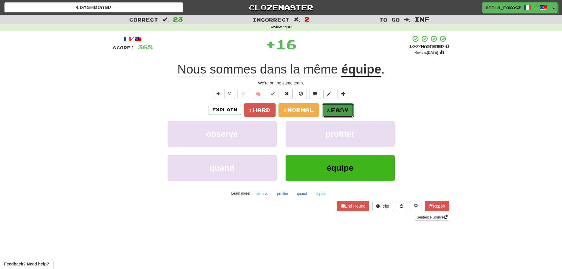
click at [336, 109] on span "Easy" at bounding box center [340, 110] width 18 height 6
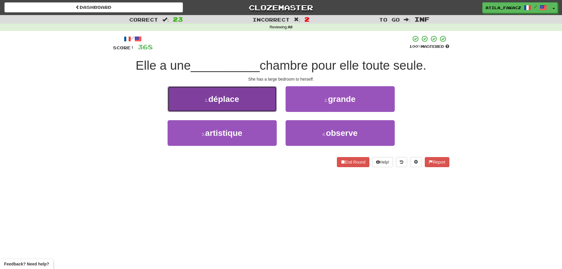
click at [255, 106] on button "1 . déplace" at bounding box center [222, 99] width 109 height 26
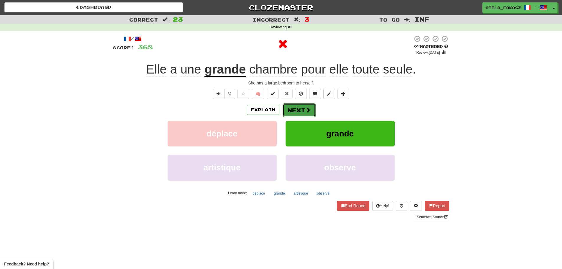
click at [304, 112] on button "Next" at bounding box center [299, 110] width 33 height 14
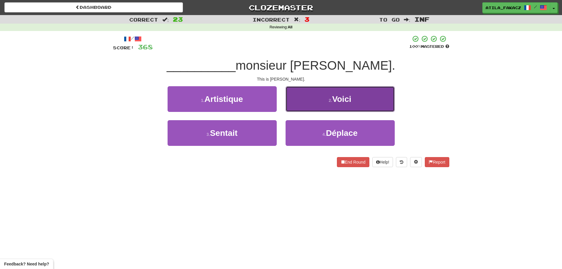
click at [302, 94] on button "2 . Voici" at bounding box center [340, 99] width 109 height 26
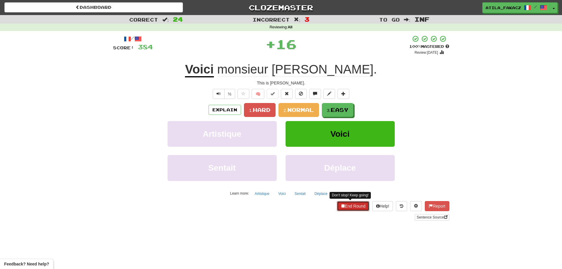
click at [349, 206] on button "End Round" at bounding box center [353, 206] width 32 height 10
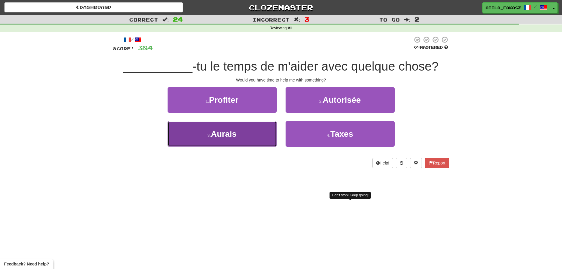
click at [257, 131] on button "3 . Aurais" at bounding box center [222, 134] width 109 height 26
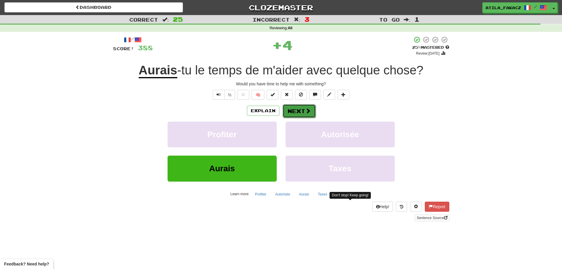
click at [304, 104] on button "Next" at bounding box center [299, 111] width 33 height 14
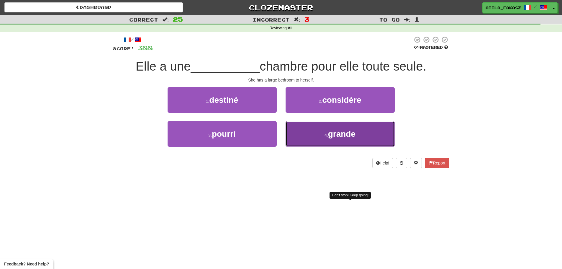
click at [315, 132] on button "4 . grande" at bounding box center [340, 134] width 109 height 26
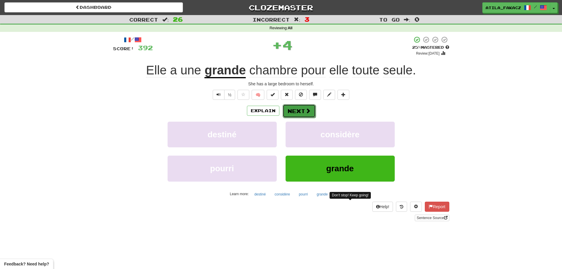
click at [311, 110] on button "Next" at bounding box center [299, 111] width 33 height 14
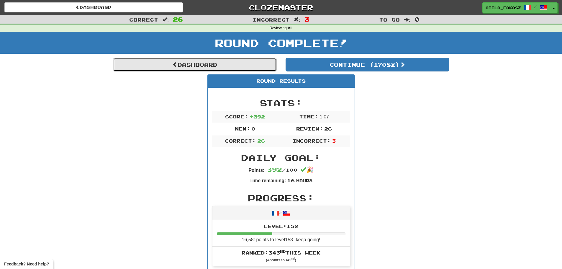
click at [209, 65] on link "Dashboard" at bounding box center [195, 65] width 164 height 14
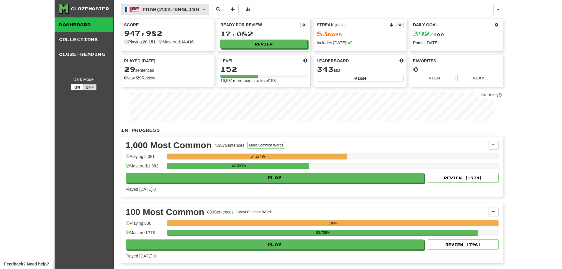
click at [191, 5] on button "Français / English" at bounding box center [165, 9] width 88 height 11
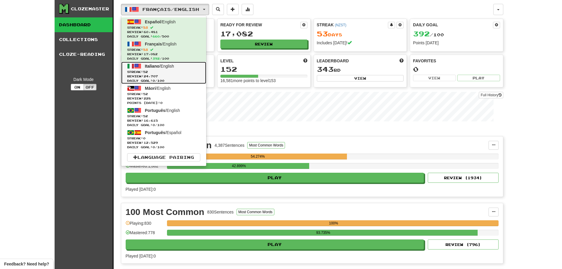
click at [174, 70] on span "Streak: 52" at bounding box center [163, 72] width 73 height 4
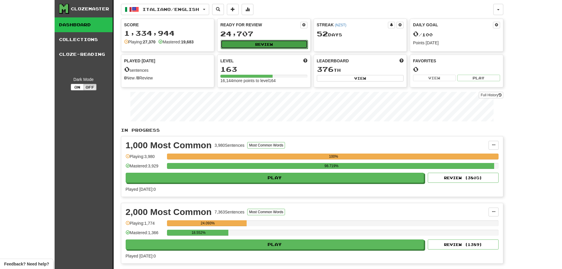
click at [273, 45] on button "Review" at bounding box center [264, 44] width 87 height 9
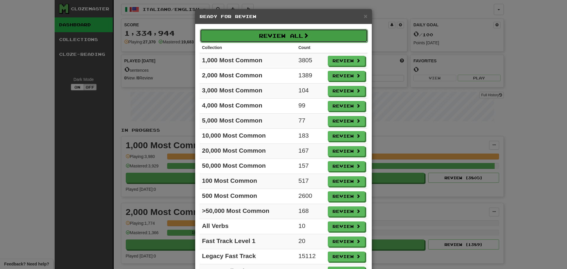
click at [275, 30] on button "Review All" at bounding box center [284, 36] width 168 height 14
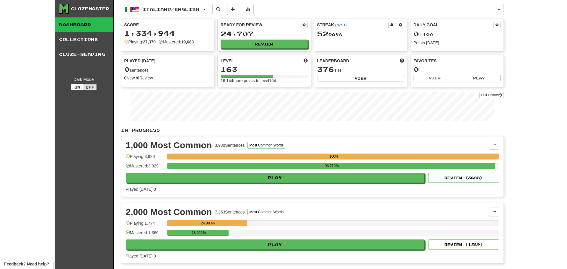
select select "********"
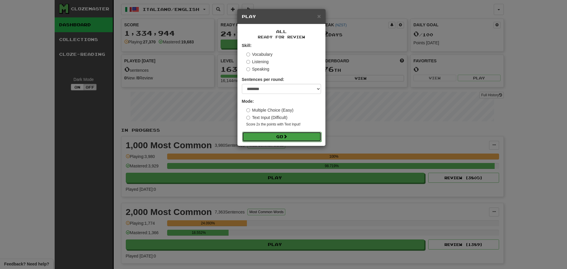
click at [284, 140] on button "Go" at bounding box center [281, 137] width 79 height 10
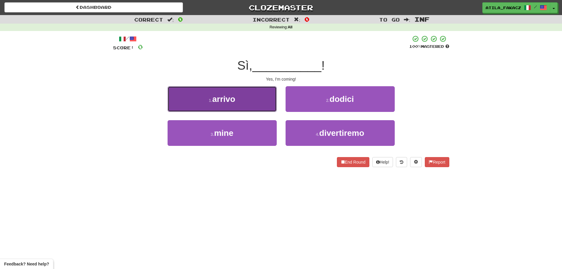
click at [258, 106] on button "1 . arrivo" at bounding box center [222, 99] width 109 height 26
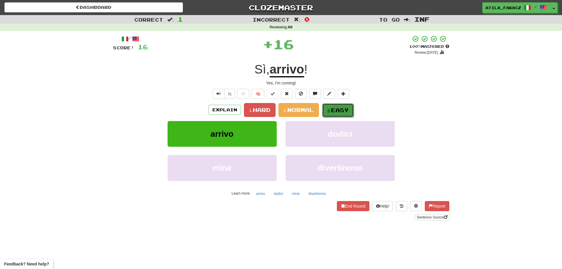
click at [335, 113] on span "Easy" at bounding box center [340, 110] width 18 height 6
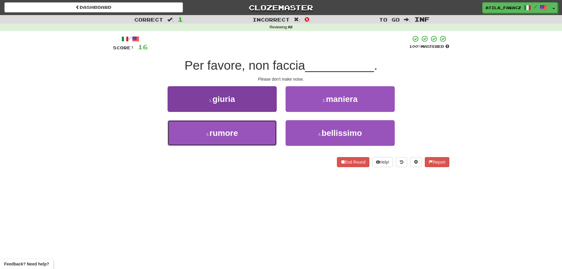
click at [271, 128] on button "3 . rumore" at bounding box center [222, 133] width 109 height 26
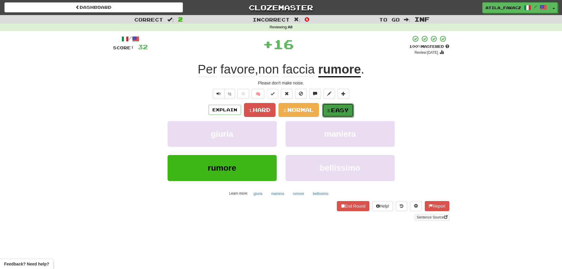
click at [336, 108] on span "Easy" at bounding box center [340, 110] width 18 height 6
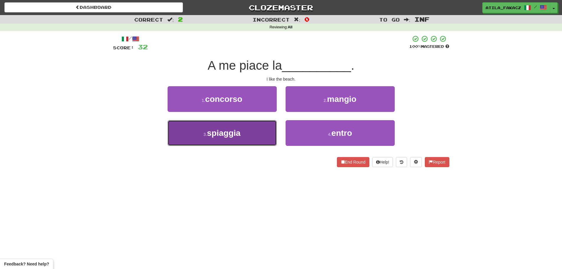
click at [257, 136] on button "3 . spiaggia" at bounding box center [222, 133] width 109 height 26
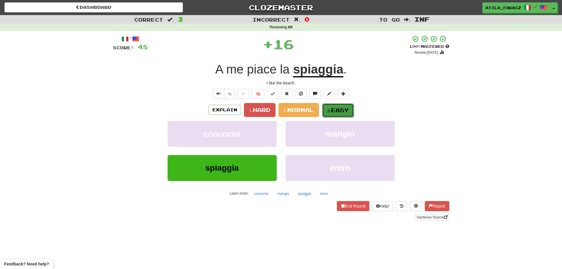
click at [334, 110] on span "Easy" at bounding box center [340, 110] width 18 height 6
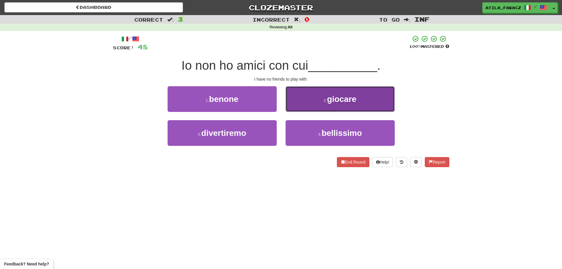
click at [298, 94] on button "2 . giocare" at bounding box center [340, 99] width 109 height 26
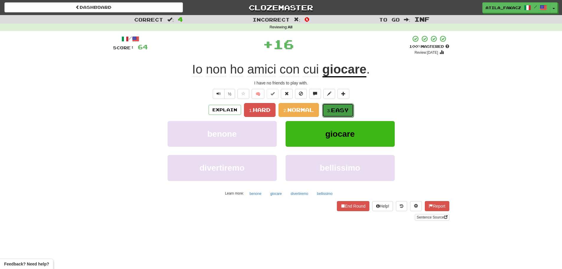
click at [331, 109] on small "3." at bounding box center [329, 110] width 4 height 5
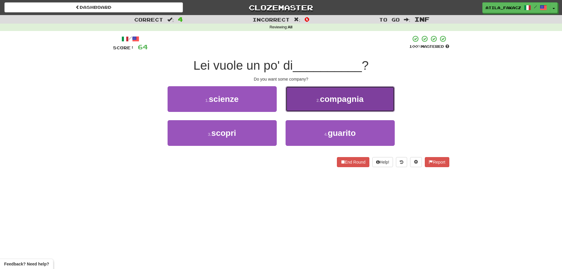
click at [305, 103] on button "2 . compagnia" at bounding box center [340, 99] width 109 height 26
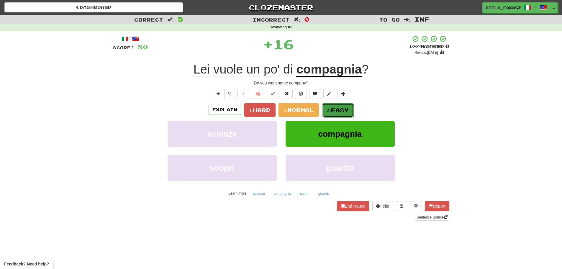
click at [331, 107] on button "3. Easy" at bounding box center [338, 110] width 32 height 14
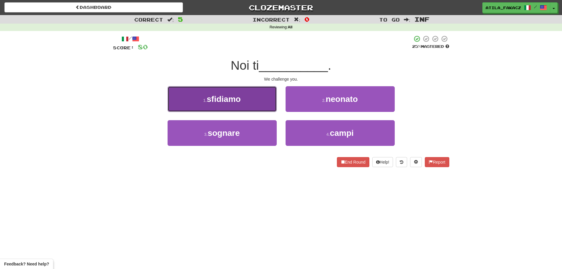
click at [250, 107] on button "1 . sfidiamo" at bounding box center [222, 99] width 109 height 26
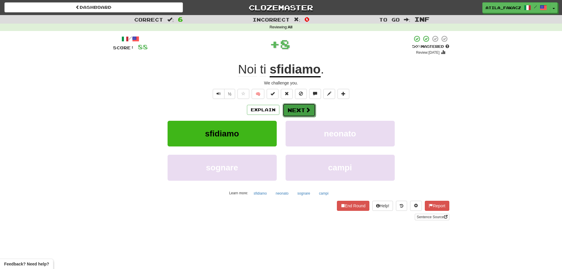
click at [312, 108] on button "Next" at bounding box center [299, 110] width 33 height 14
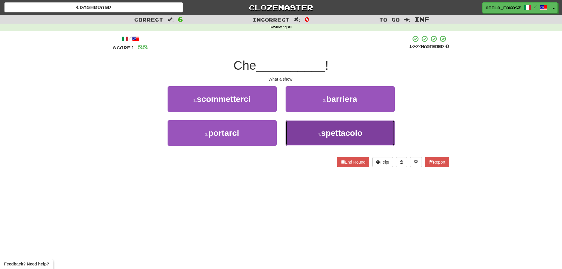
click at [300, 131] on button "4 . spettacolo" at bounding box center [340, 133] width 109 height 26
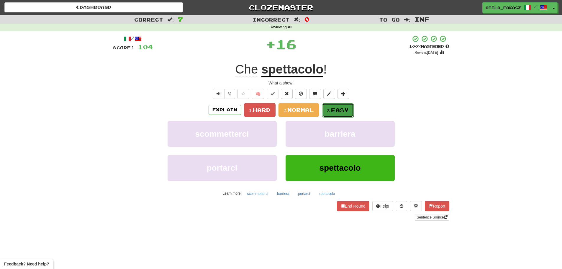
click at [330, 106] on button "3. Easy" at bounding box center [338, 110] width 32 height 14
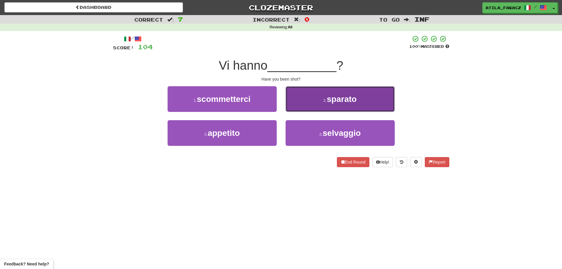
click at [316, 105] on button "2 . sparato" at bounding box center [340, 99] width 109 height 26
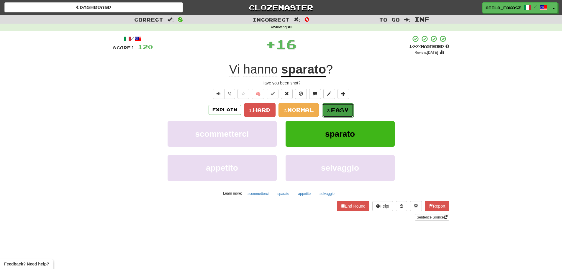
click at [337, 108] on span "Easy" at bounding box center [340, 110] width 18 height 6
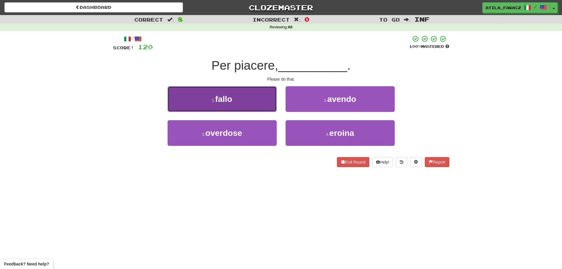
click at [233, 96] on span "fallo" at bounding box center [223, 98] width 17 height 9
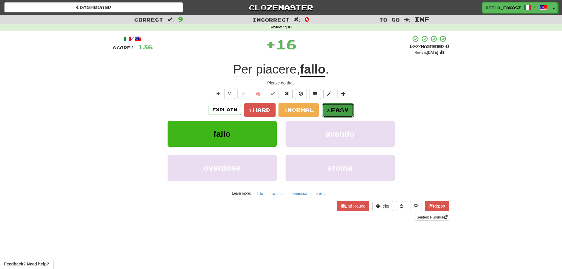
click at [338, 111] on span "Easy" at bounding box center [340, 110] width 18 height 6
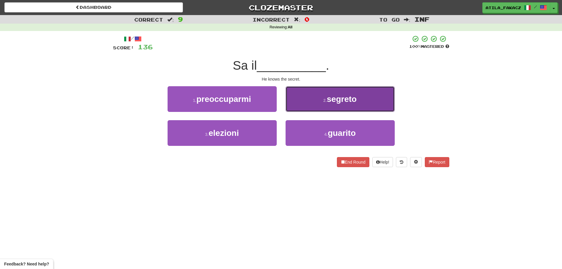
click at [310, 97] on button "2 . segreto" at bounding box center [340, 99] width 109 height 26
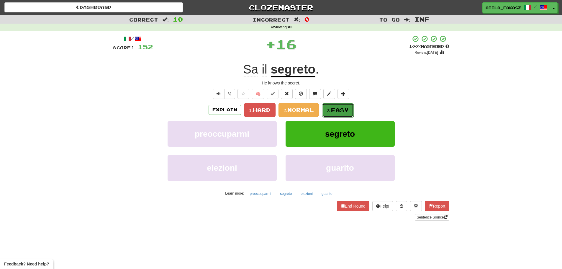
click at [337, 110] on span "Easy" at bounding box center [340, 110] width 18 height 6
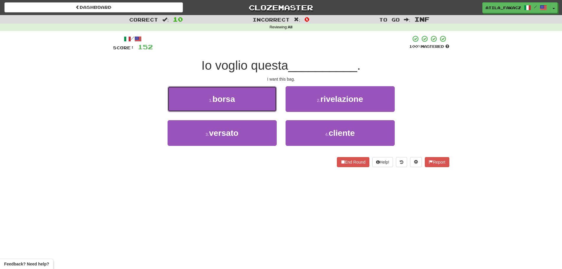
drag, startPoint x: 254, startPoint y: 101, endPoint x: 304, endPoint y: 102, distance: 49.9
click at [256, 102] on button "1 . borsa" at bounding box center [222, 99] width 109 height 26
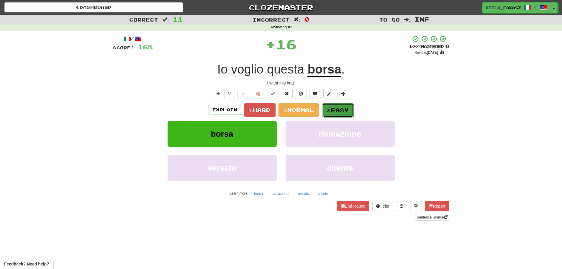
click at [349, 112] on span "Easy" at bounding box center [340, 110] width 18 height 6
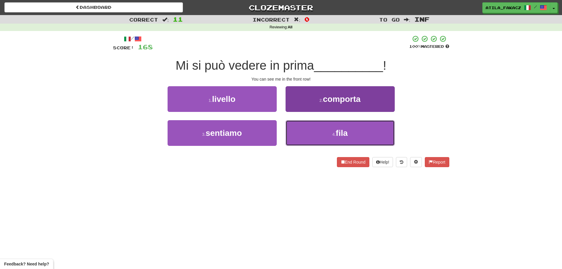
click at [315, 129] on button "4 . fila" at bounding box center [340, 133] width 109 height 26
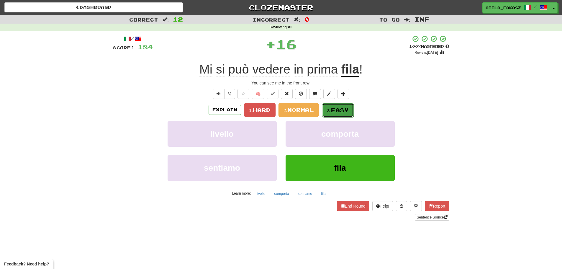
click at [341, 112] on span "Easy" at bounding box center [340, 110] width 18 height 6
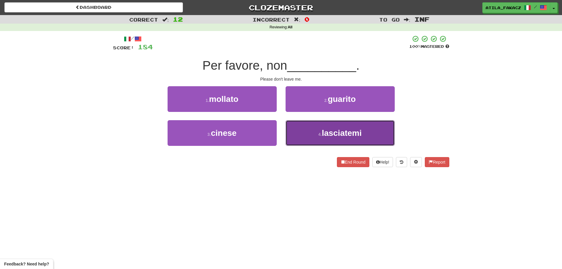
click at [308, 134] on button "4 . lasciatemi" at bounding box center [340, 133] width 109 height 26
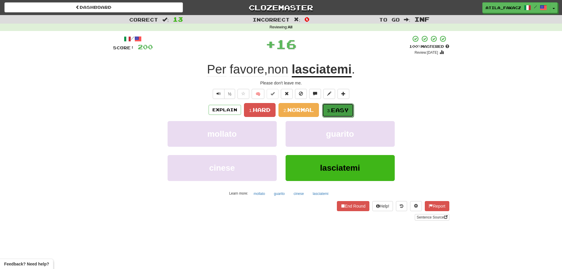
click at [335, 111] on span "Easy" at bounding box center [340, 110] width 18 height 6
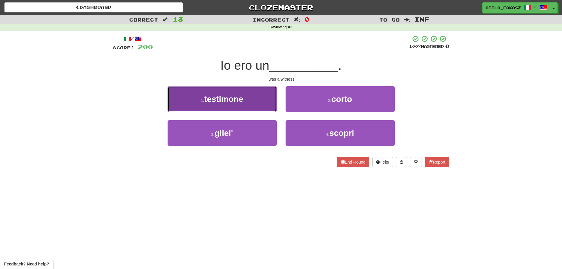
click at [259, 106] on button "1 . testimone" at bounding box center [222, 99] width 109 height 26
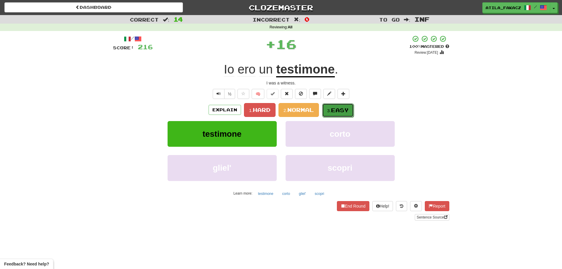
click at [334, 109] on span "Easy" at bounding box center [340, 110] width 18 height 6
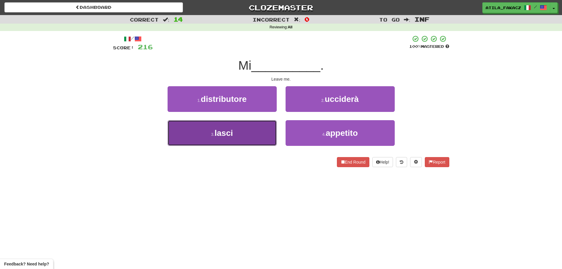
click at [263, 137] on button "3 . lasci" at bounding box center [222, 133] width 109 height 26
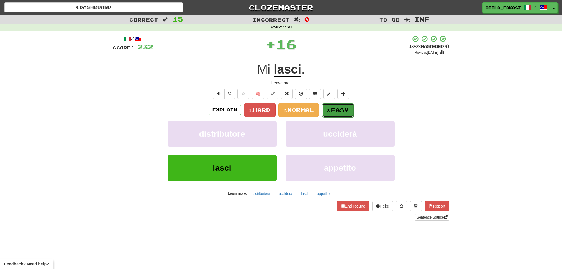
click at [334, 108] on span "Easy" at bounding box center [340, 110] width 18 height 6
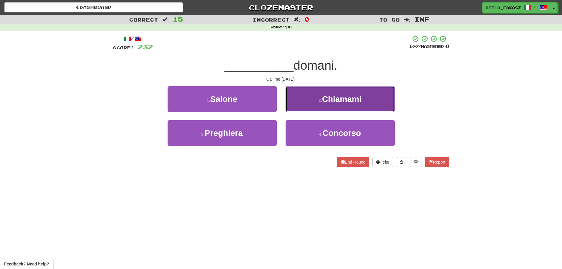
click at [315, 101] on button "2 . Chiamami" at bounding box center [340, 99] width 109 height 26
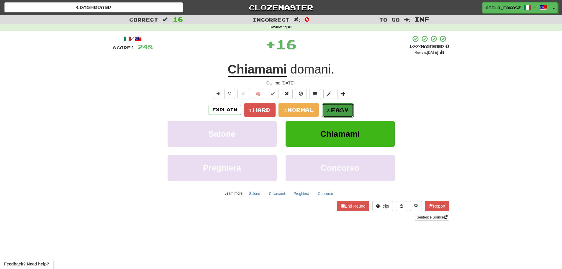
click at [335, 108] on span "Easy" at bounding box center [340, 110] width 18 height 6
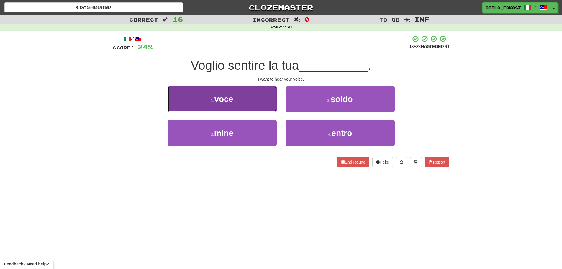
click at [253, 97] on button "1 . voce" at bounding box center [222, 99] width 109 height 26
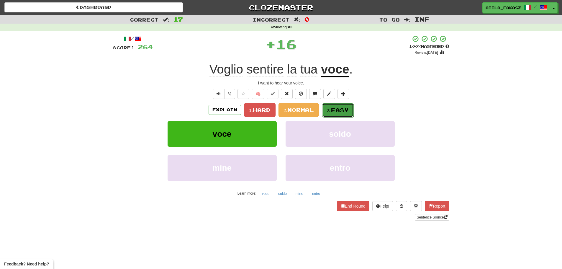
click at [333, 107] on span "Easy" at bounding box center [340, 110] width 18 height 6
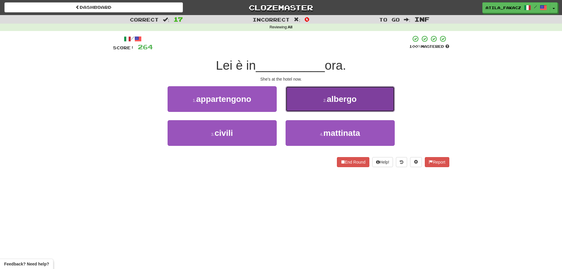
click at [318, 104] on button "2 . albergo" at bounding box center [340, 99] width 109 height 26
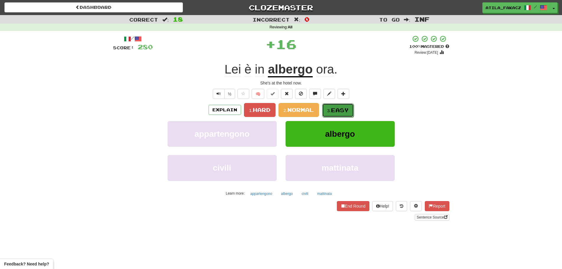
click at [338, 108] on span "Easy" at bounding box center [340, 110] width 18 height 6
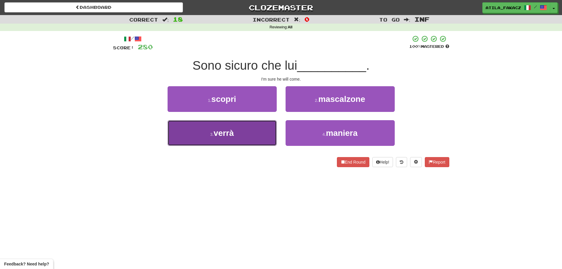
click at [256, 132] on button "3 . verrà" at bounding box center [222, 133] width 109 height 26
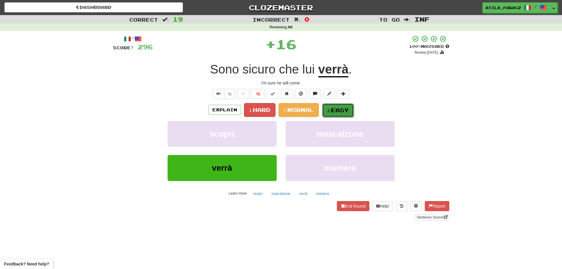
click at [340, 111] on span "Easy" at bounding box center [340, 110] width 18 height 6
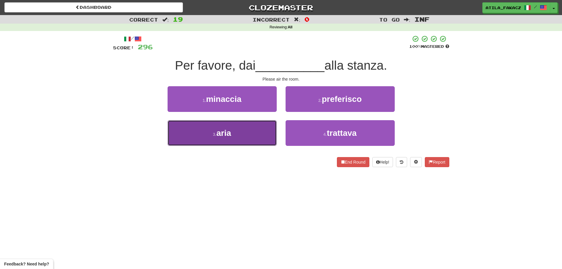
click at [266, 134] on button "3 . aria" at bounding box center [222, 133] width 109 height 26
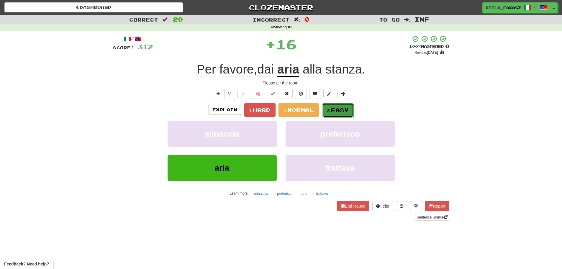
click at [325, 110] on button "3. Easy" at bounding box center [338, 110] width 32 height 14
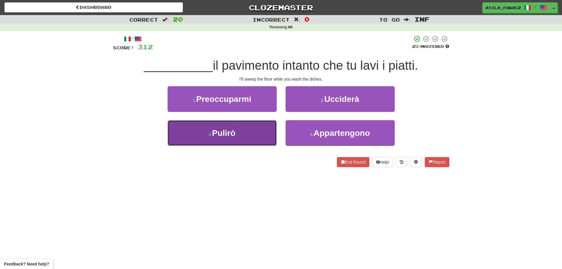
click at [268, 129] on button "3 . Pulirò" at bounding box center [222, 133] width 109 height 26
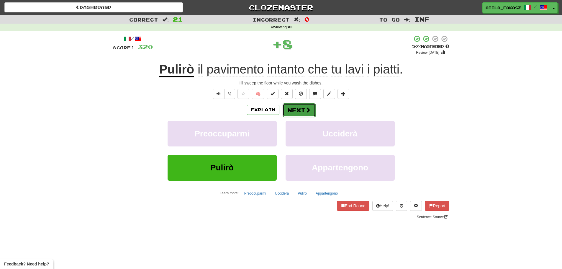
click at [305, 110] on span at bounding box center [307, 109] width 5 height 5
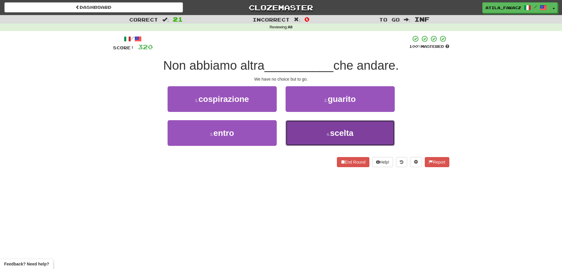
click at [304, 127] on button "4 . scelta" at bounding box center [340, 133] width 109 height 26
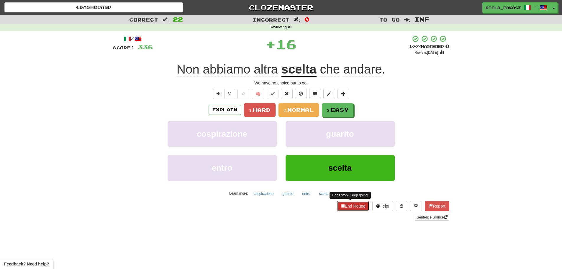
click at [351, 208] on button "End Round" at bounding box center [353, 206] width 32 height 10
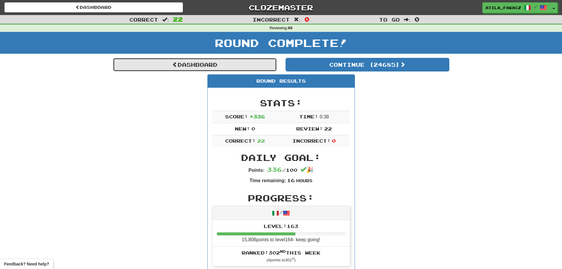
click at [218, 63] on link "Dashboard" at bounding box center [195, 65] width 164 height 14
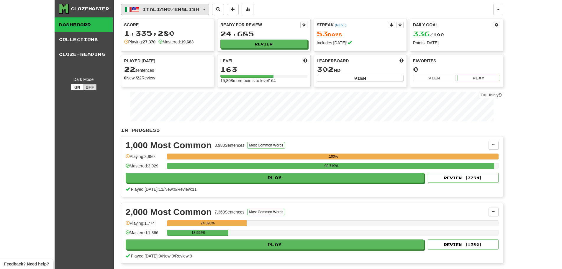
click at [177, 7] on span "Italiano / English" at bounding box center [171, 9] width 57 height 5
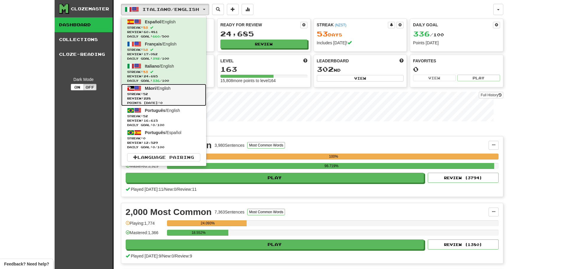
click at [177, 94] on span "Streak: 52" at bounding box center [163, 94] width 73 height 4
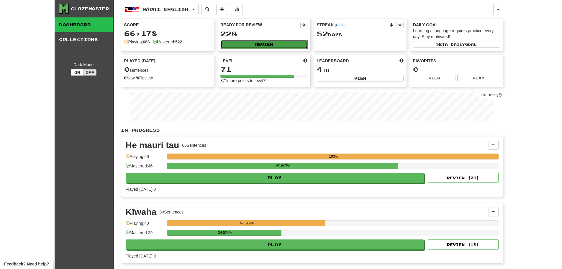
click at [251, 44] on button "Review" at bounding box center [264, 44] width 87 height 9
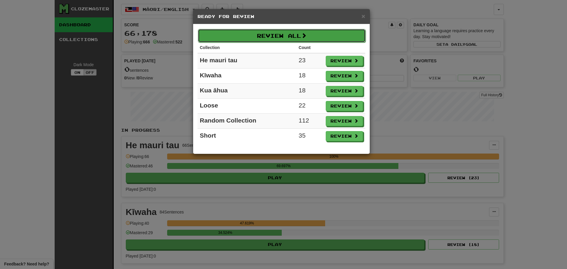
click at [261, 41] on button "Review All" at bounding box center [282, 36] width 168 height 14
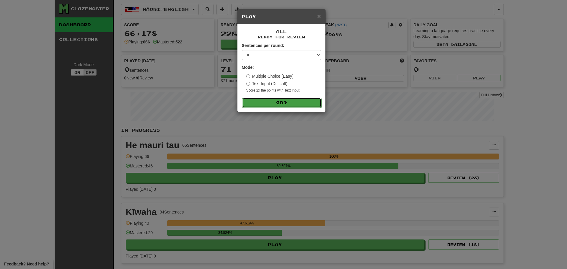
click at [279, 98] on button "Go" at bounding box center [281, 103] width 79 height 10
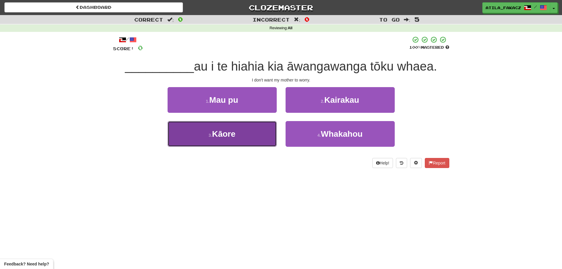
click at [250, 135] on button "3 . [GEOGRAPHIC_DATA]" at bounding box center [222, 134] width 109 height 26
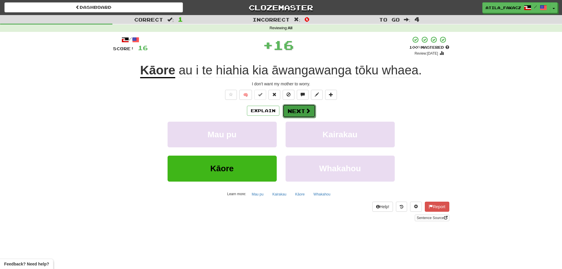
click at [309, 109] on span at bounding box center [307, 110] width 5 height 5
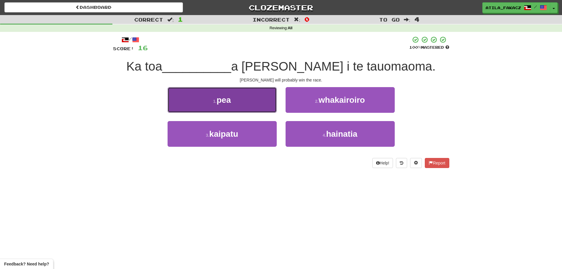
click at [258, 107] on button "1 . pea" at bounding box center [222, 100] width 109 height 26
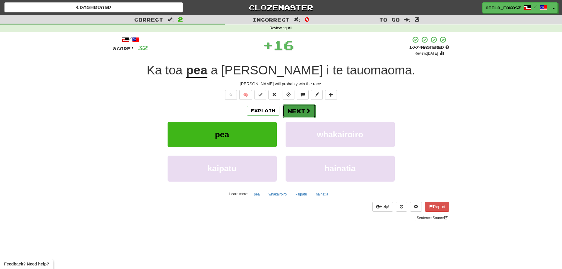
click at [297, 111] on button "Next" at bounding box center [299, 111] width 33 height 14
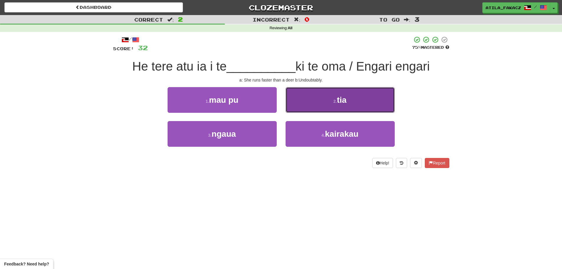
click at [296, 105] on button "2 . tia" at bounding box center [340, 100] width 109 height 26
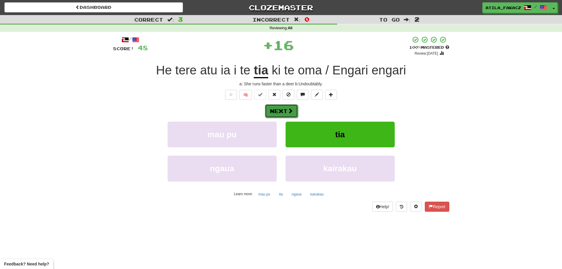
click at [294, 112] on button "Next" at bounding box center [281, 111] width 33 height 14
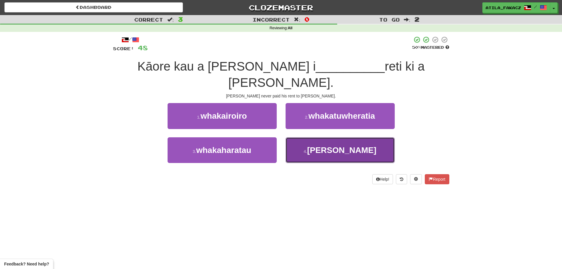
drag, startPoint x: 307, startPoint y: 134, endPoint x: 310, endPoint y: 118, distance: 16.1
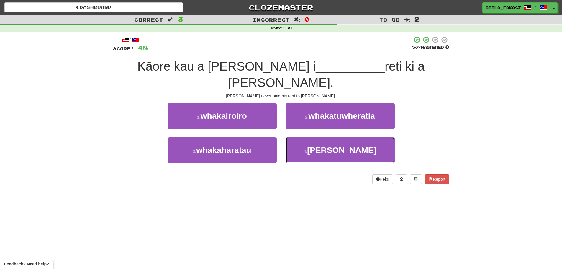
click at [309, 137] on button "4 . [PERSON_NAME]" at bounding box center [340, 150] width 109 height 26
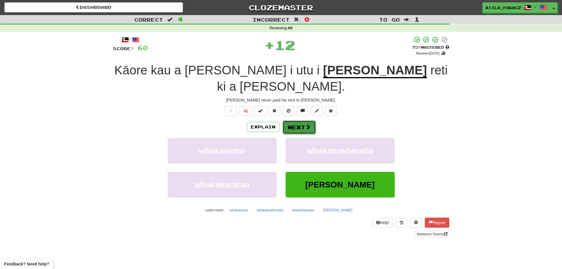
click at [303, 120] on button "Next" at bounding box center [299, 127] width 33 height 14
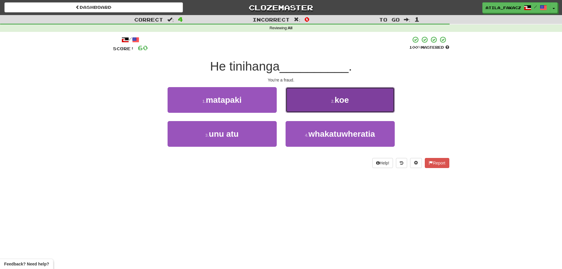
click at [304, 98] on button "2 . koe" at bounding box center [340, 100] width 109 height 26
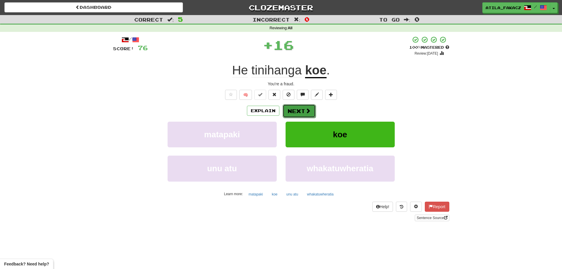
click at [308, 114] on button "Next" at bounding box center [299, 111] width 33 height 14
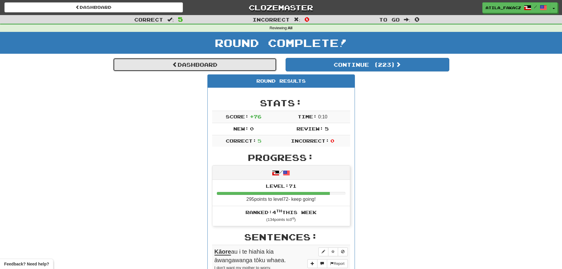
click at [189, 66] on link "Dashboard" at bounding box center [195, 65] width 164 height 14
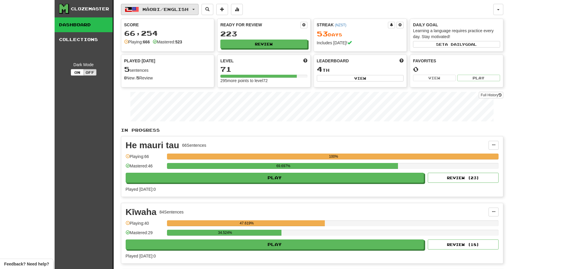
click at [169, 8] on span "Māori / English" at bounding box center [166, 9] width 46 height 5
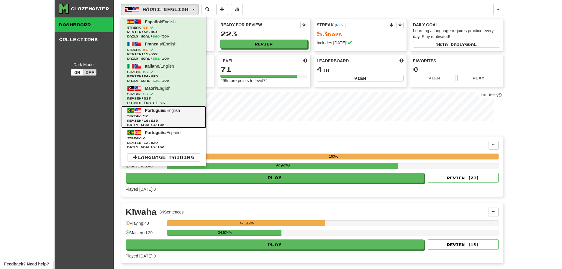
click at [156, 117] on span "Streak: 52" at bounding box center [163, 116] width 73 height 4
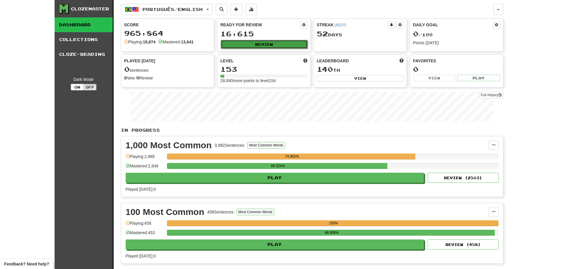
click at [243, 44] on button "Review" at bounding box center [264, 44] width 87 height 9
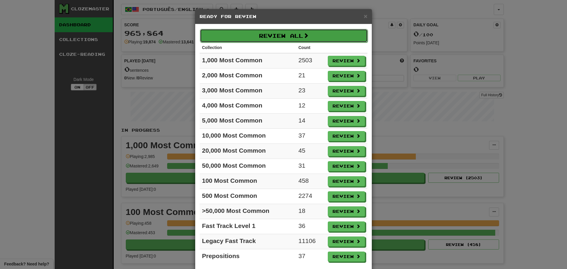
click at [257, 35] on button "Review All" at bounding box center [284, 36] width 168 height 14
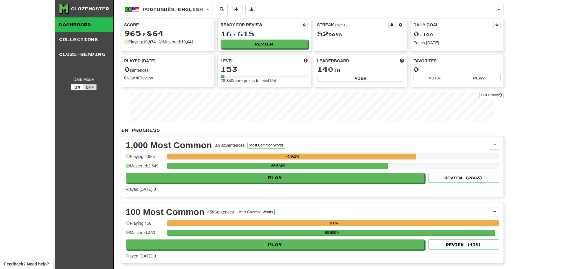
select select "********"
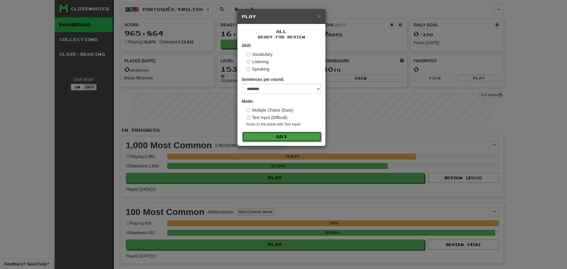
click at [291, 136] on button "Go" at bounding box center [281, 137] width 79 height 10
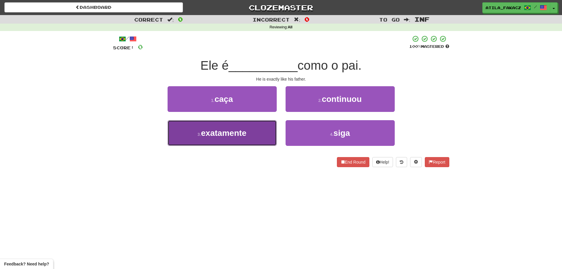
click at [233, 140] on button "3 . exatamente" at bounding box center [222, 133] width 109 height 26
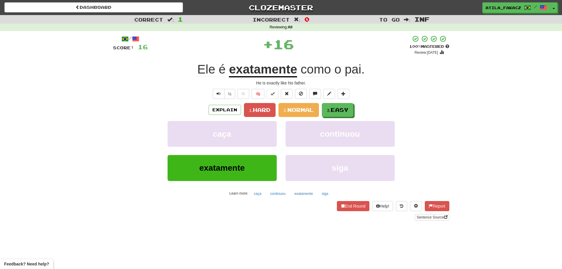
click at [342, 118] on div "Explain 1. Hard 2. Normal 3. Easy caça continuou exatamente siga Learn more: ca…" at bounding box center [281, 150] width 336 height 95
click at [342, 115] on button "3. Easy" at bounding box center [338, 110] width 32 height 14
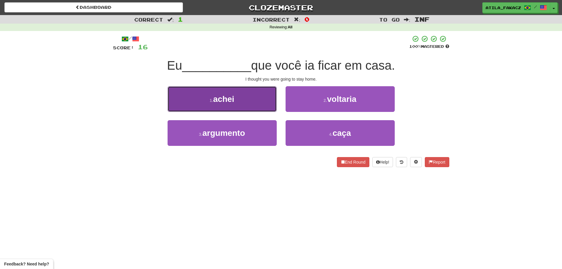
click at [256, 102] on button "1 . achei" at bounding box center [222, 99] width 109 height 26
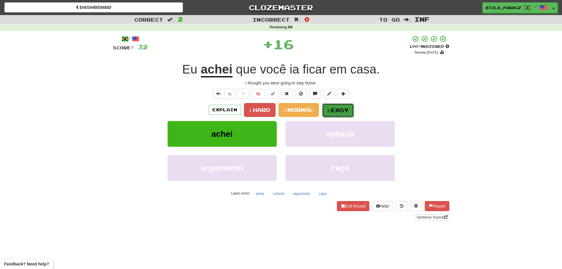
click at [331, 113] on button "3. Easy" at bounding box center [338, 110] width 32 height 14
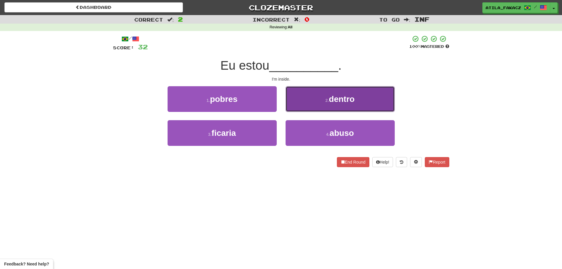
click at [305, 95] on button "2 . dentro" at bounding box center [340, 99] width 109 height 26
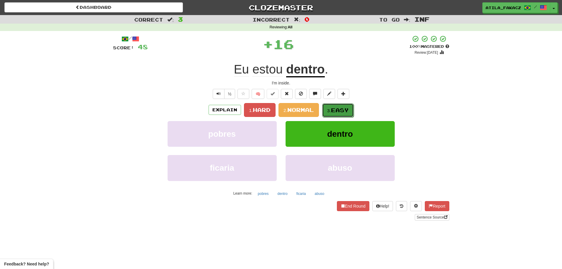
click at [328, 107] on button "3. Easy" at bounding box center [338, 110] width 32 height 14
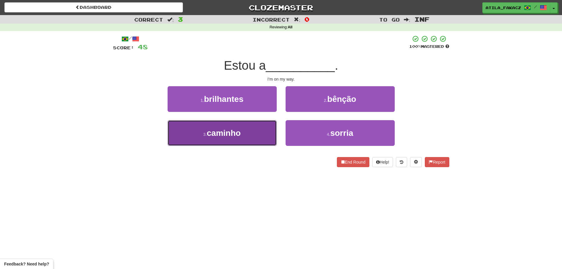
click at [252, 136] on button "3 . caminho" at bounding box center [222, 133] width 109 height 26
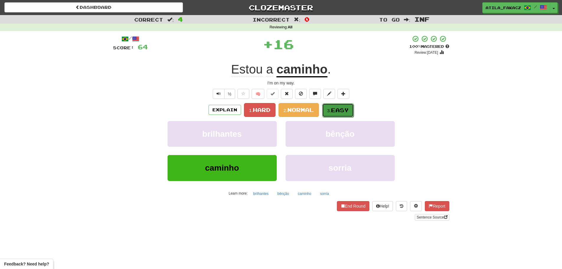
click at [329, 115] on button "3. Easy" at bounding box center [338, 110] width 32 height 14
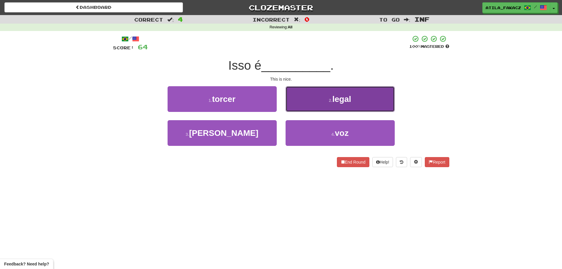
click at [305, 101] on button "2 . legal" at bounding box center [340, 99] width 109 height 26
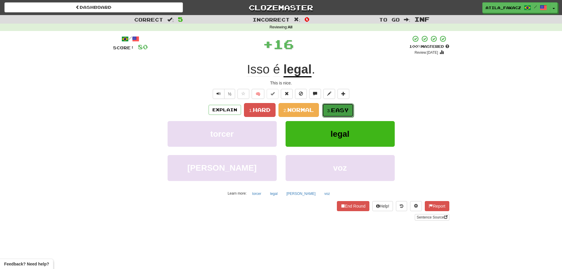
click at [339, 112] on span "Easy" at bounding box center [340, 110] width 18 height 6
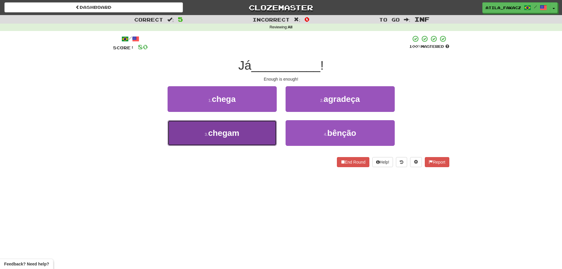
click at [258, 135] on button "3 . chegam" at bounding box center [222, 133] width 109 height 26
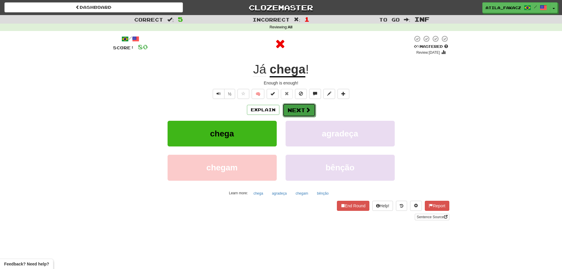
click at [307, 112] on span at bounding box center [307, 109] width 5 height 5
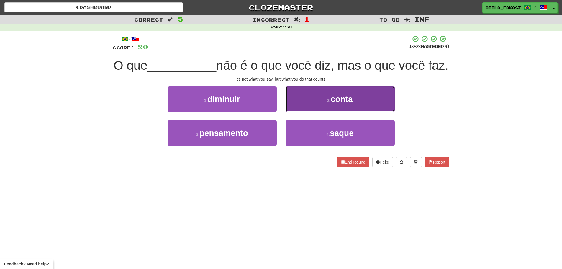
click at [313, 112] on button "2 . conta" at bounding box center [340, 99] width 109 height 26
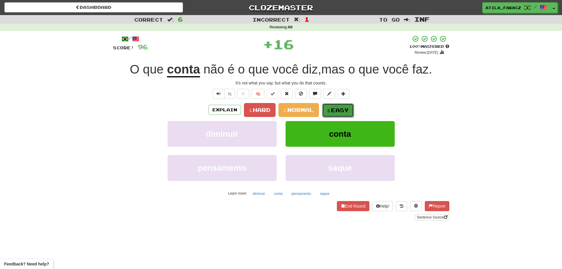
click at [336, 114] on button "3. Easy" at bounding box center [338, 110] width 32 height 14
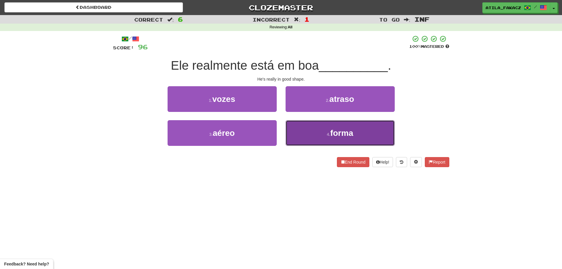
click at [316, 134] on button "4 . forma" at bounding box center [340, 133] width 109 height 26
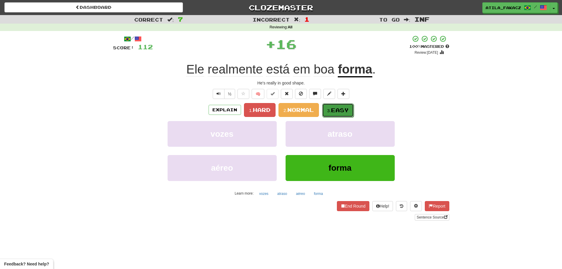
click at [330, 107] on button "3. Easy" at bounding box center [338, 110] width 32 height 14
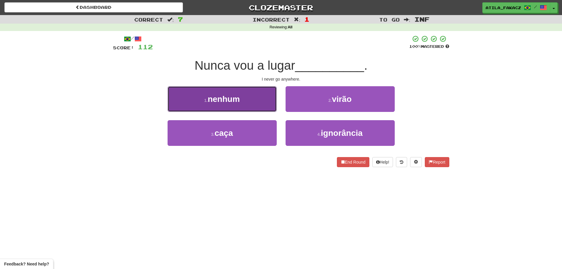
click at [248, 100] on button "1 . nenhum" at bounding box center [222, 99] width 109 height 26
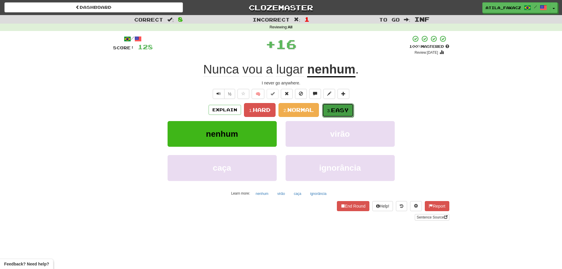
click at [343, 110] on span "Easy" at bounding box center [340, 110] width 18 height 6
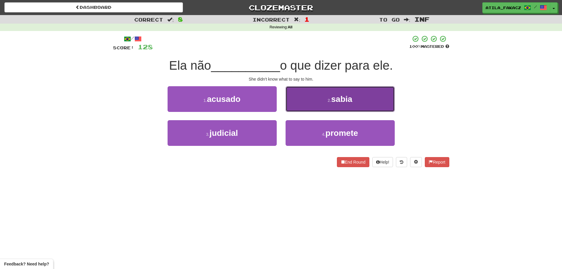
click at [312, 102] on button "2 . sabia" at bounding box center [340, 99] width 109 height 26
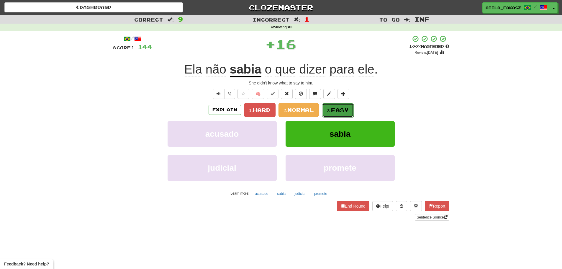
click at [336, 112] on span "Easy" at bounding box center [340, 110] width 18 height 6
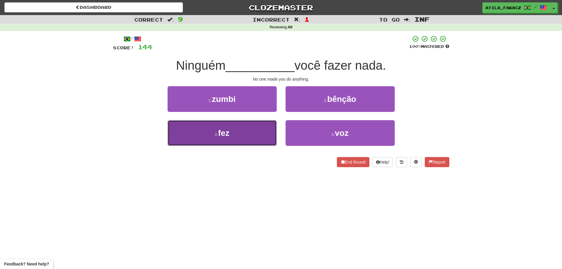
click at [253, 137] on button "3 . fez" at bounding box center [222, 133] width 109 height 26
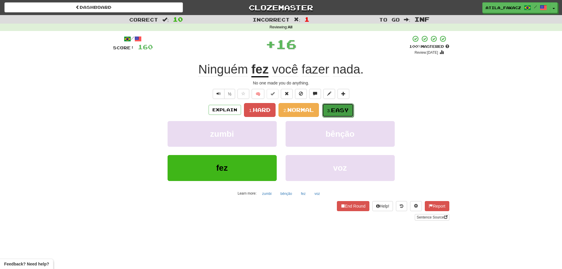
click at [337, 113] on button "3. Easy" at bounding box center [338, 110] width 32 height 14
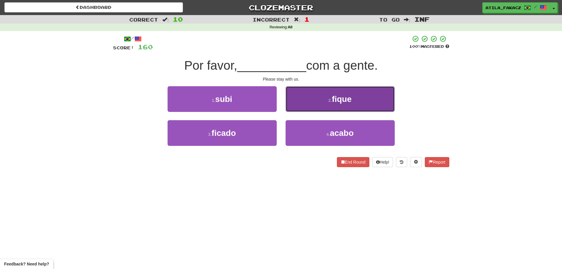
click at [316, 98] on button "2 . fique" at bounding box center [340, 99] width 109 height 26
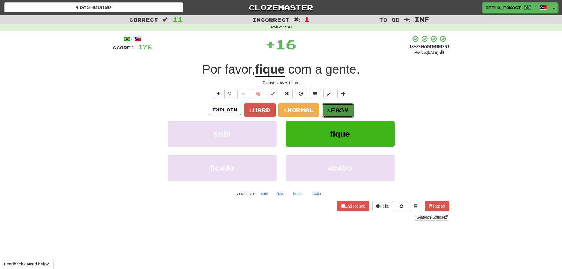
click at [338, 109] on span "Easy" at bounding box center [340, 110] width 18 height 6
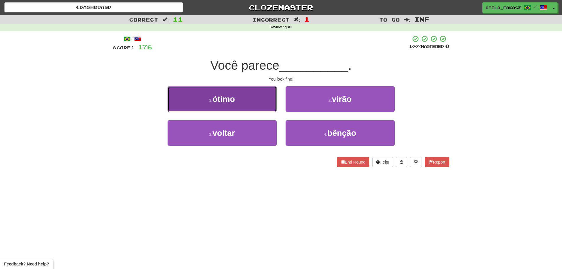
drag, startPoint x: 252, startPoint y: 95, endPoint x: 255, endPoint y: 96, distance: 3.0
click at [255, 96] on button "1 . ótimo" at bounding box center [222, 99] width 109 height 26
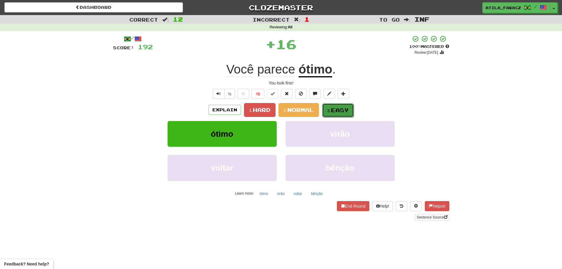
click at [341, 112] on span "Easy" at bounding box center [340, 110] width 18 height 6
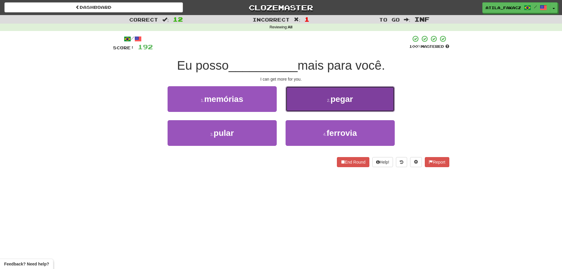
click at [300, 105] on button "2 . pegar" at bounding box center [340, 99] width 109 height 26
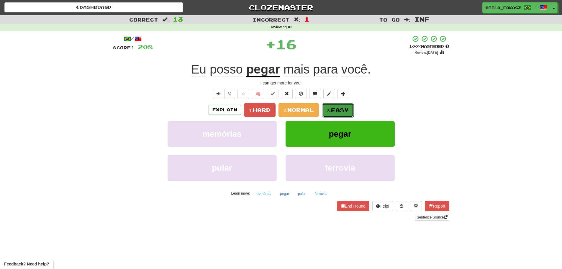
click at [338, 107] on span "Easy" at bounding box center [340, 110] width 18 height 6
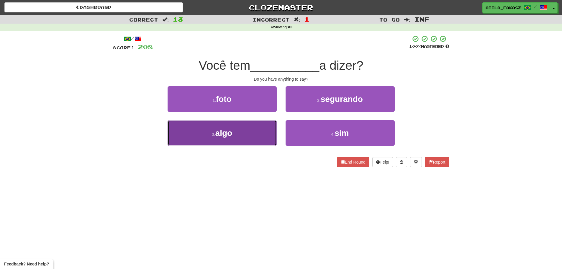
drag, startPoint x: 263, startPoint y: 132, endPoint x: 269, endPoint y: 131, distance: 6.8
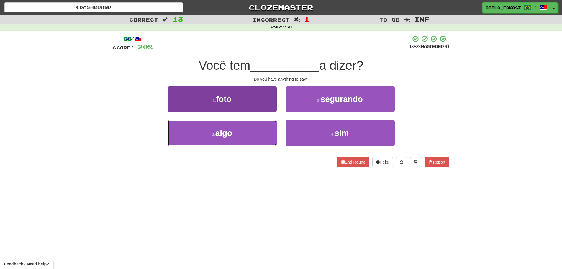
click at [263, 132] on button "3 . algo" at bounding box center [222, 133] width 109 height 26
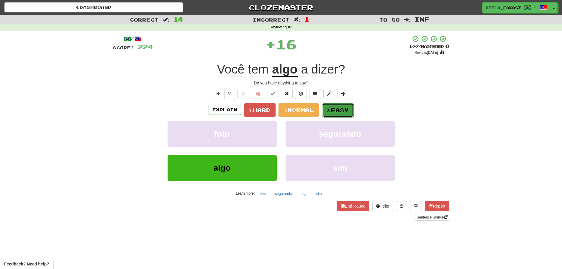
click at [331, 110] on small "3." at bounding box center [329, 110] width 4 height 5
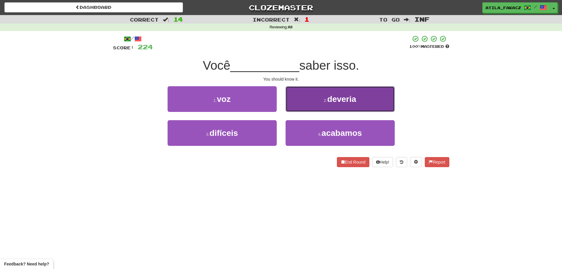
click at [307, 101] on button "2 . deveria" at bounding box center [340, 99] width 109 height 26
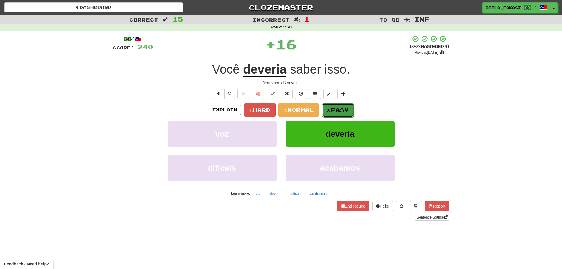
click at [336, 113] on span "Easy" at bounding box center [340, 110] width 18 height 6
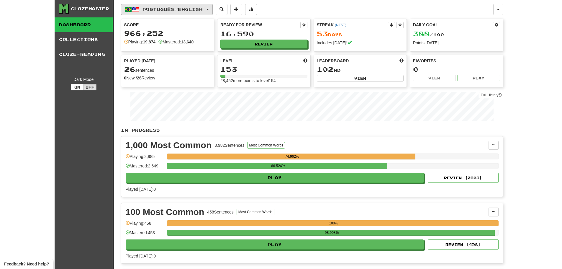
click at [158, 4] on button "Português / English" at bounding box center [167, 9] width 92 height 11
